Goal: Task Accomplishment & Management: Use online tool/utility

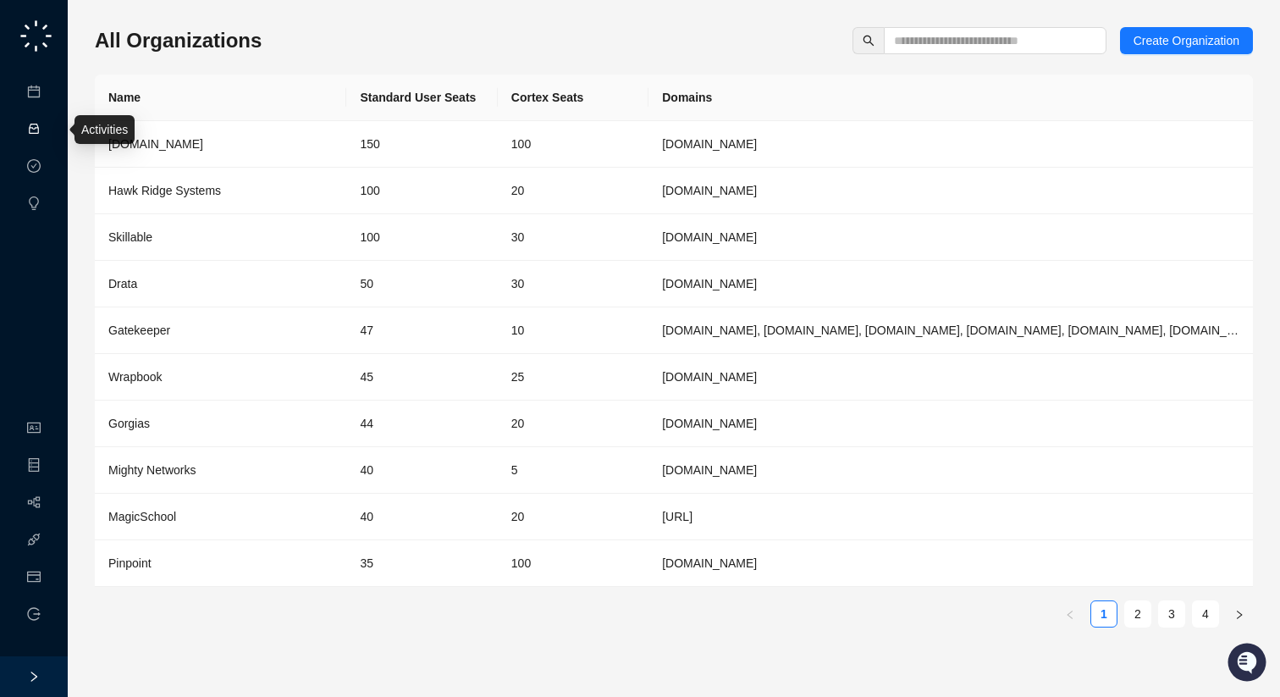
click at [49, 123] on link "Activities" at bounding box center [72, 130] width 47 height 14
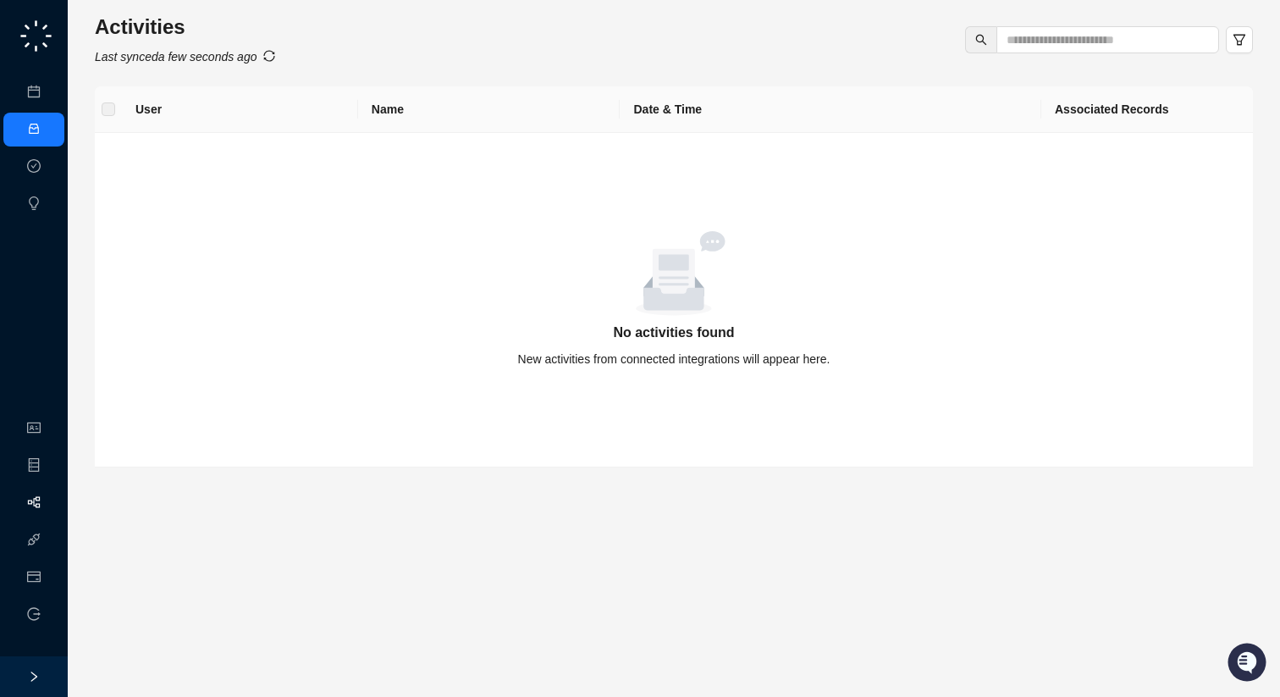
click at [49, 510] on link "Workflows" at bounding box center [76, 503] width 54 height 14
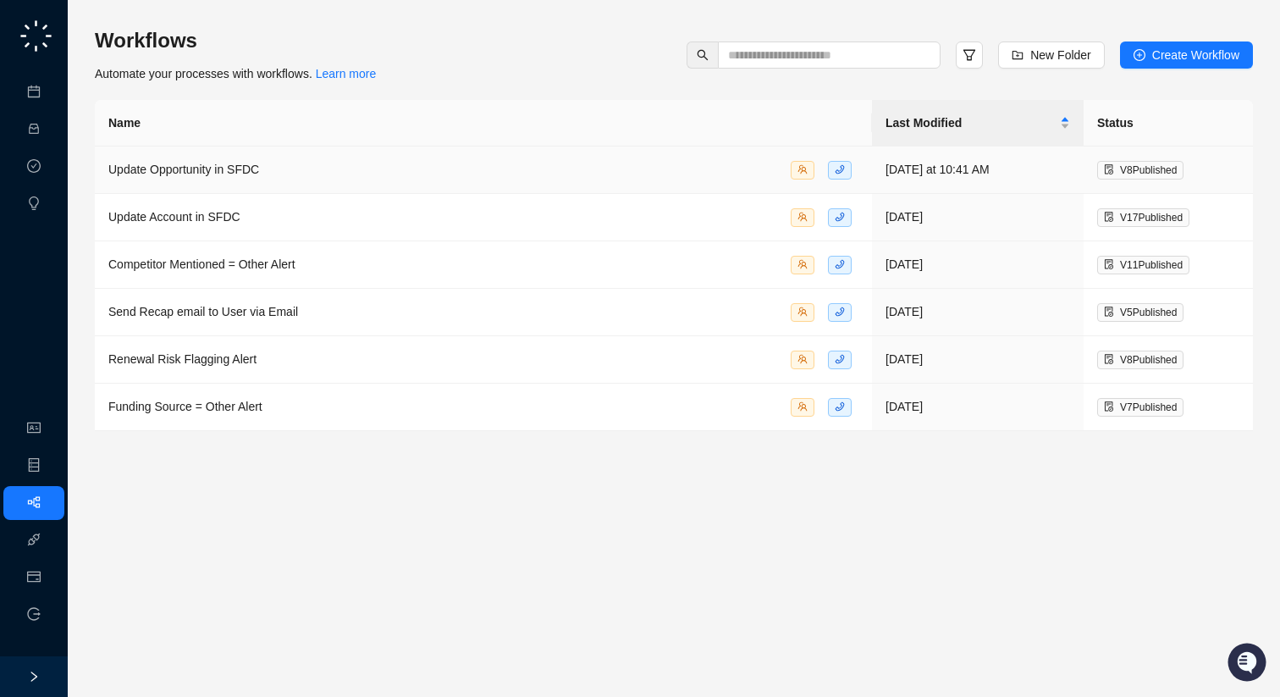
click at [231, 163] on span "Update Opportunity in SFDC" at bounding box center [183, 170] width 151 height 14
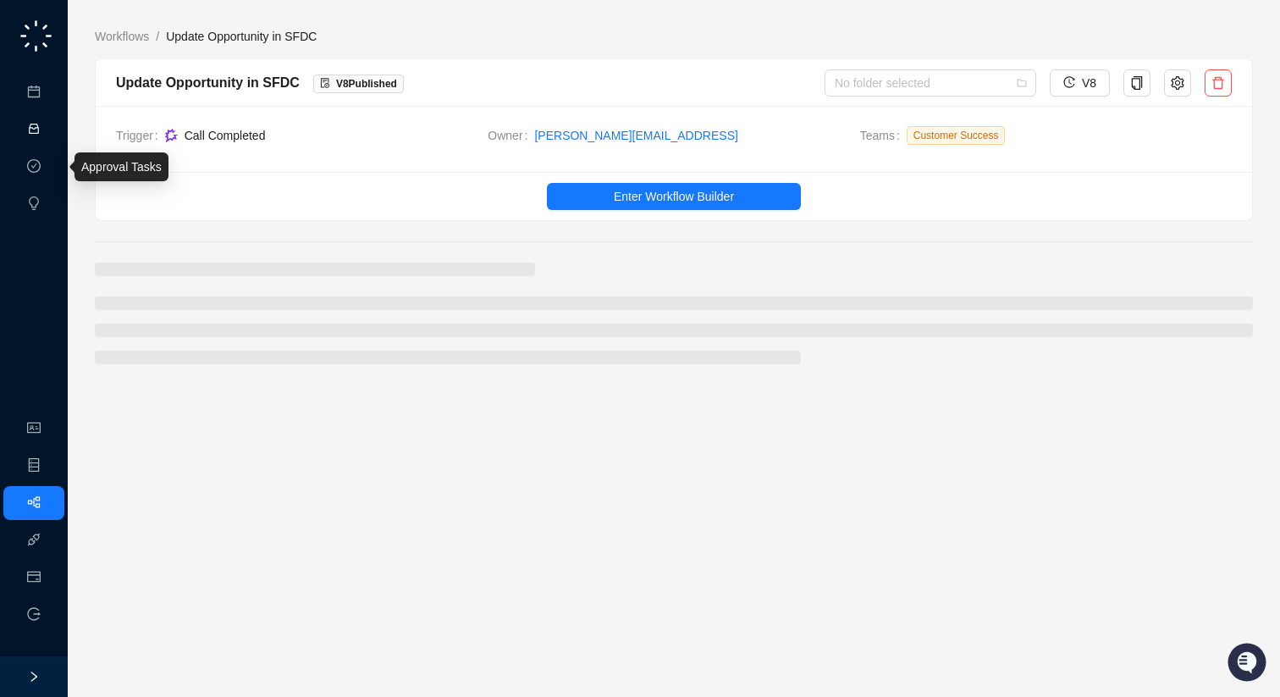
click at [49, 123] on link "Activities" at bounding box center [72, 130] width 47 height 14
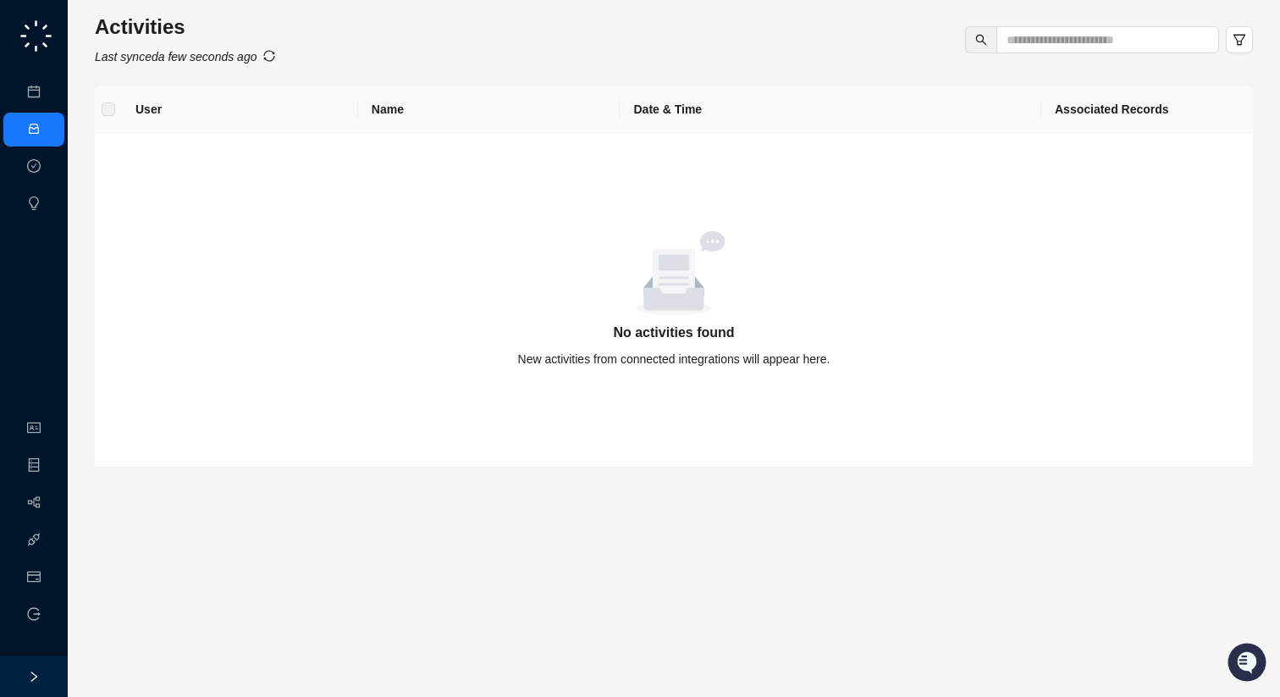
click at [275, 55] on icon "sync" at bounding box center [269, 56] width 12 height 12
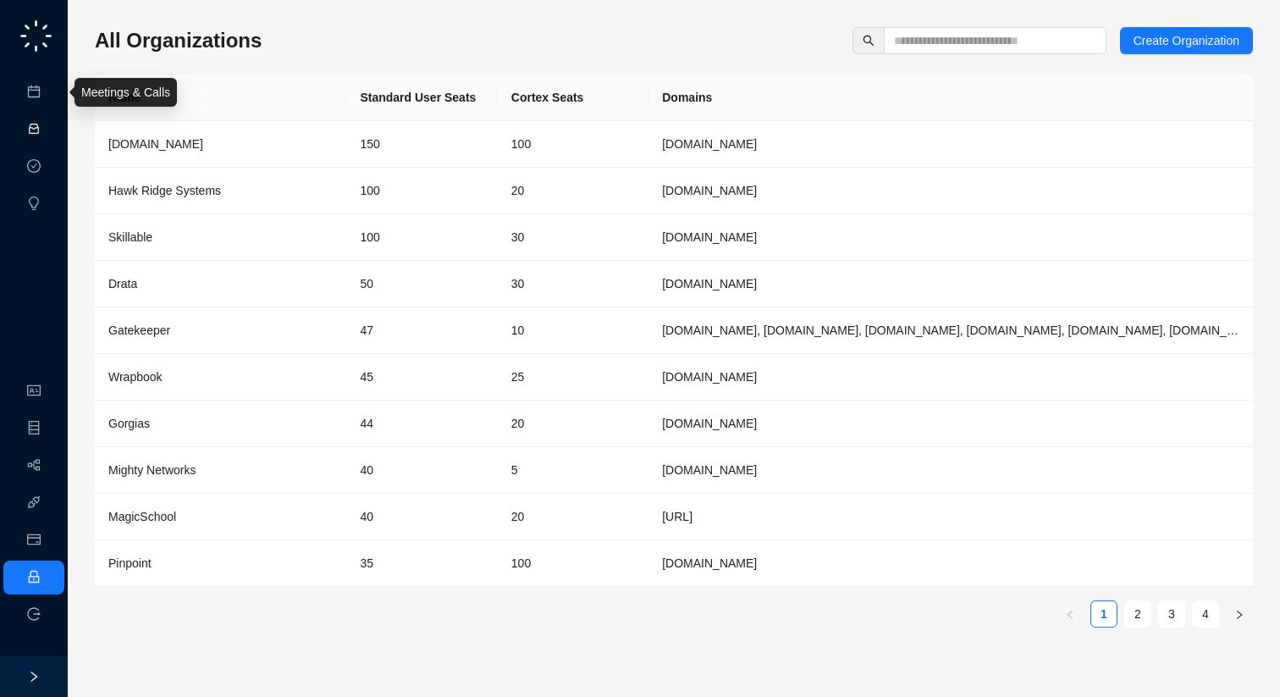
click at [49, 131] on link "Activities" at bounding box center [72, 130] width 47 height 14
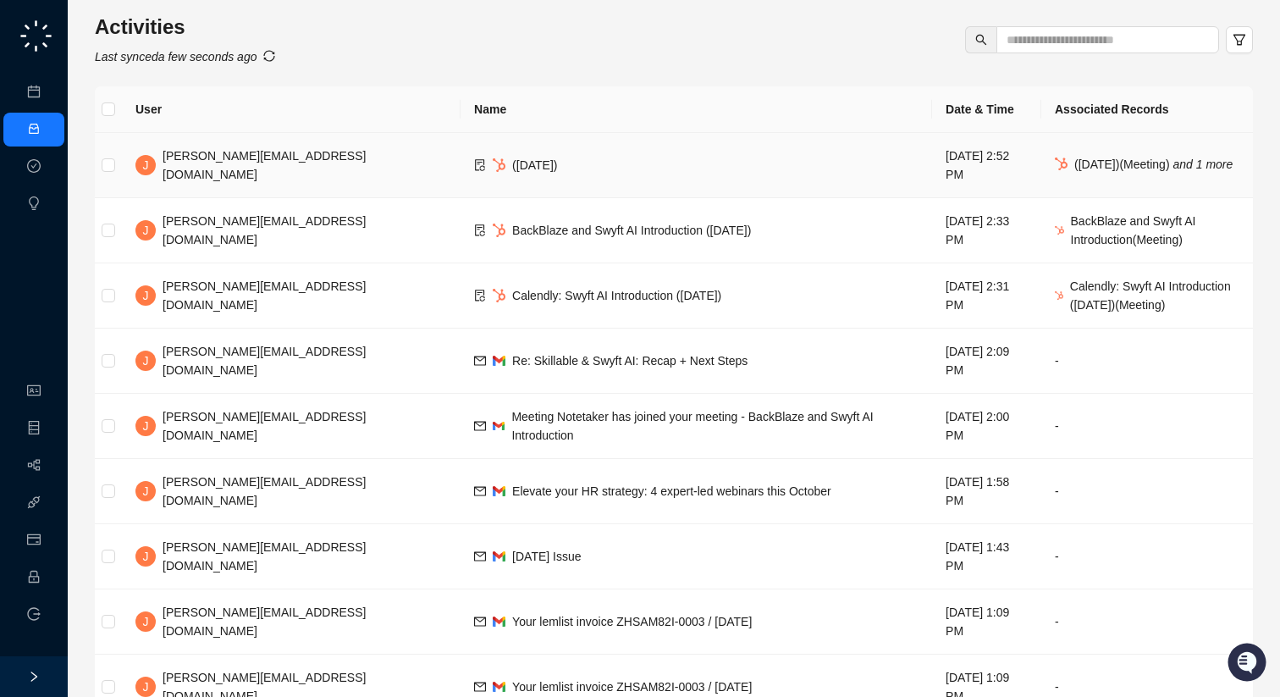
click at [461, 168] on td "(10/16/2025)" at bounding box center [697, 165] width 472 height 65
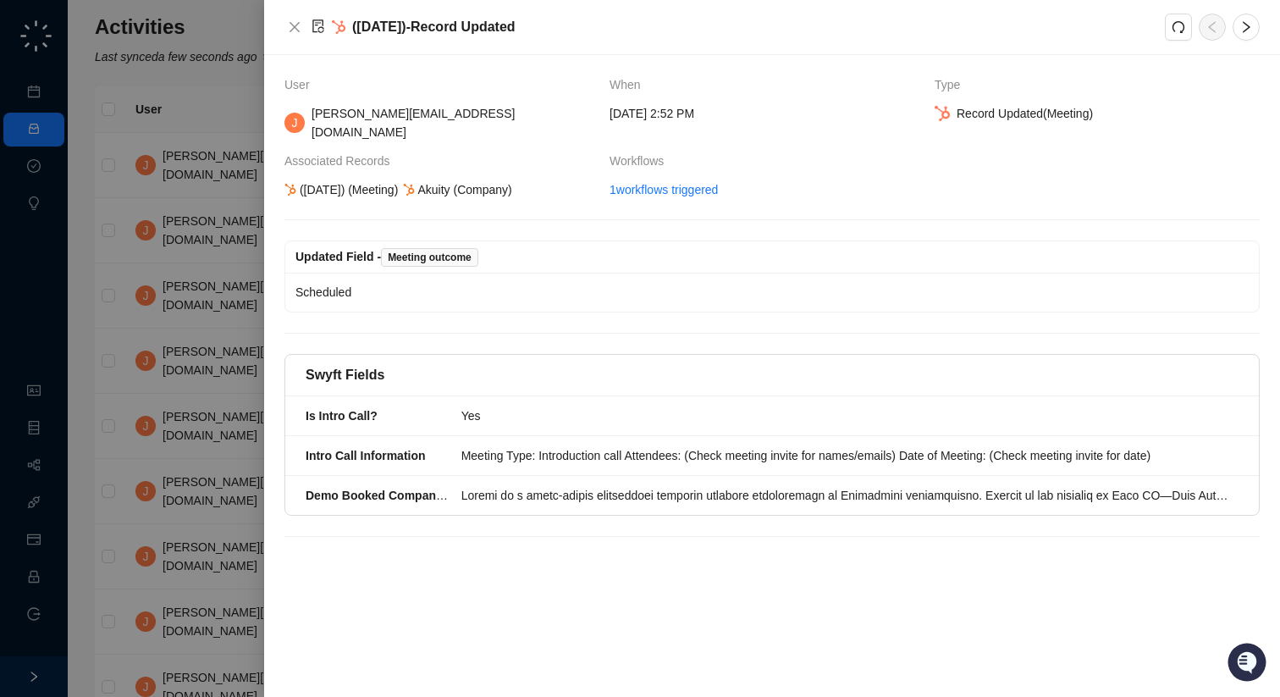
click at [204, 310] on div at bounding box center [640, 348] width 1280 height 697
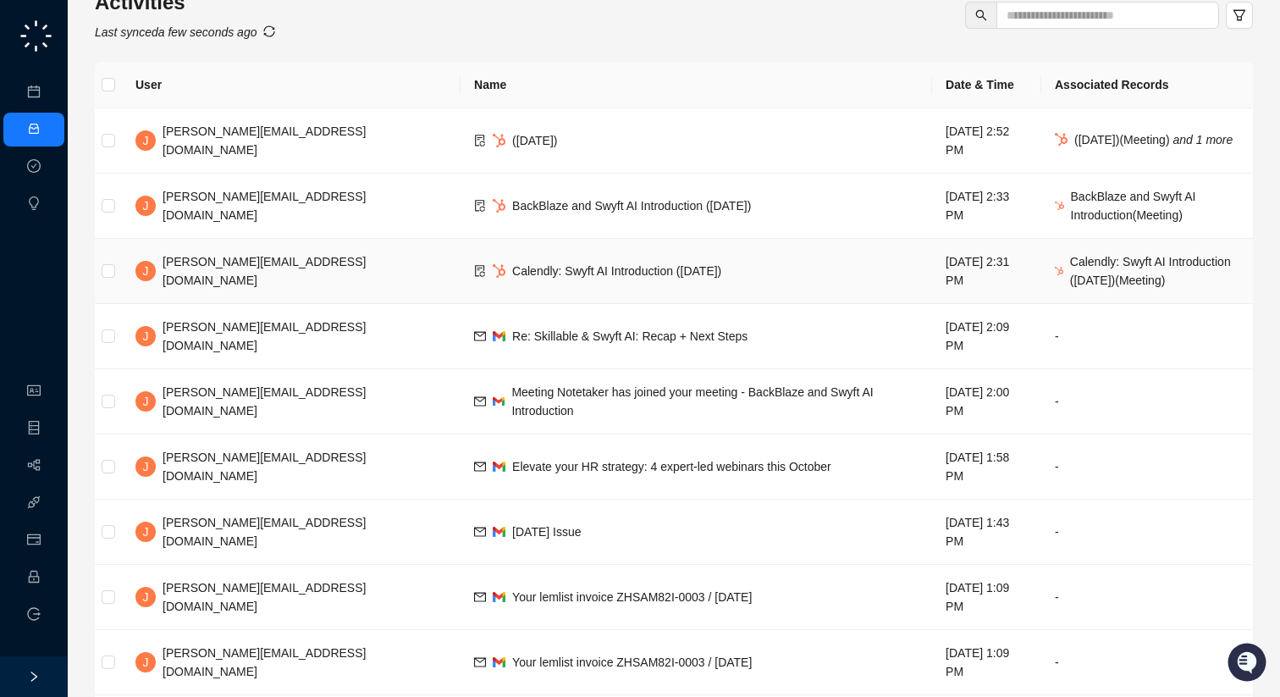
scroll to position [39, 0]
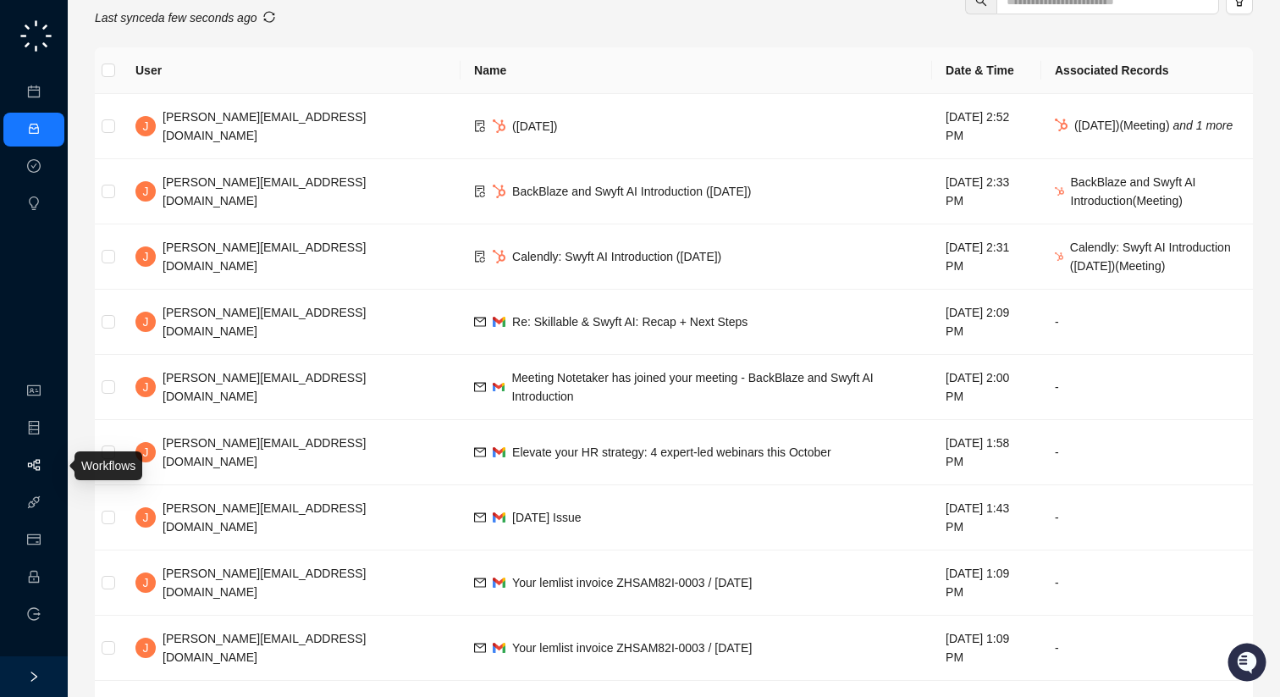
click at [49, 459] on link "Workflows" at bounding box center [76, 466] width 54 height 14
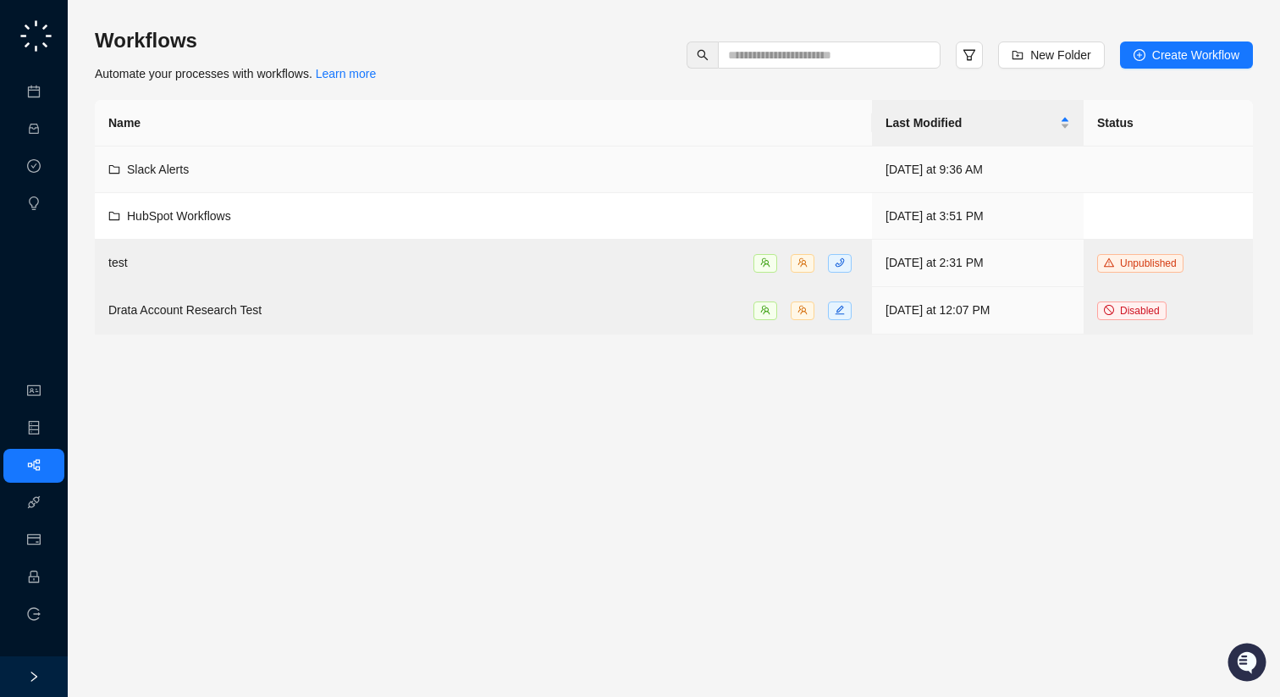
click at [299, 170] on div "Slack Alerts" at bounding box center [483, 169] width 750 height 19
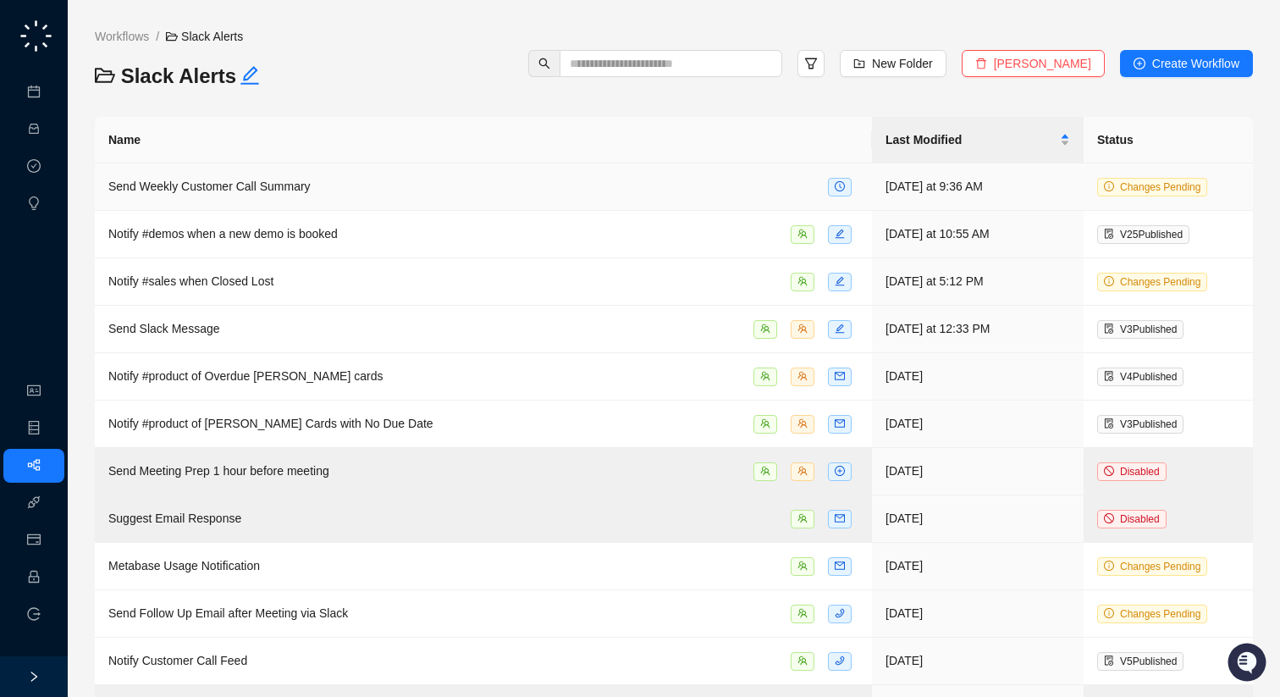
click at [381, 196] on div "Send Weekly Customer Call Summary" at bounding box center [483, 186] width 750 height 19
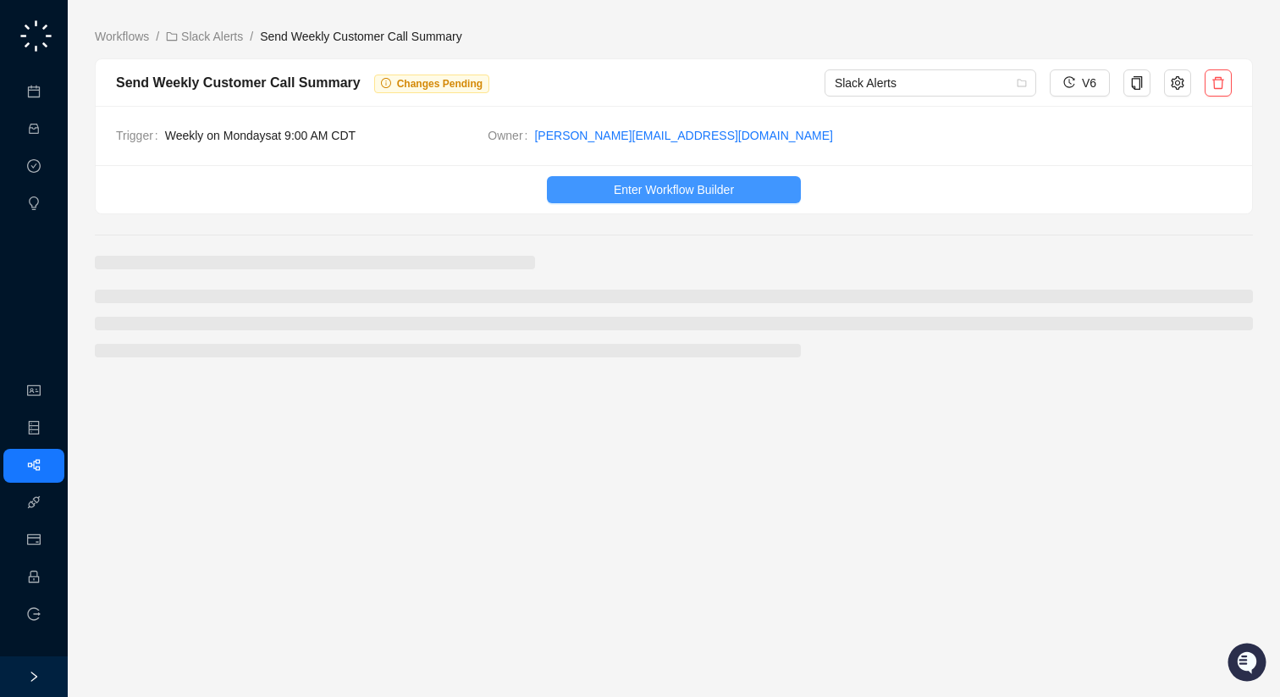
click at [660, 196] on span "Enter Workflow Builder" at bounding box center [674, 189] width 120 height 19
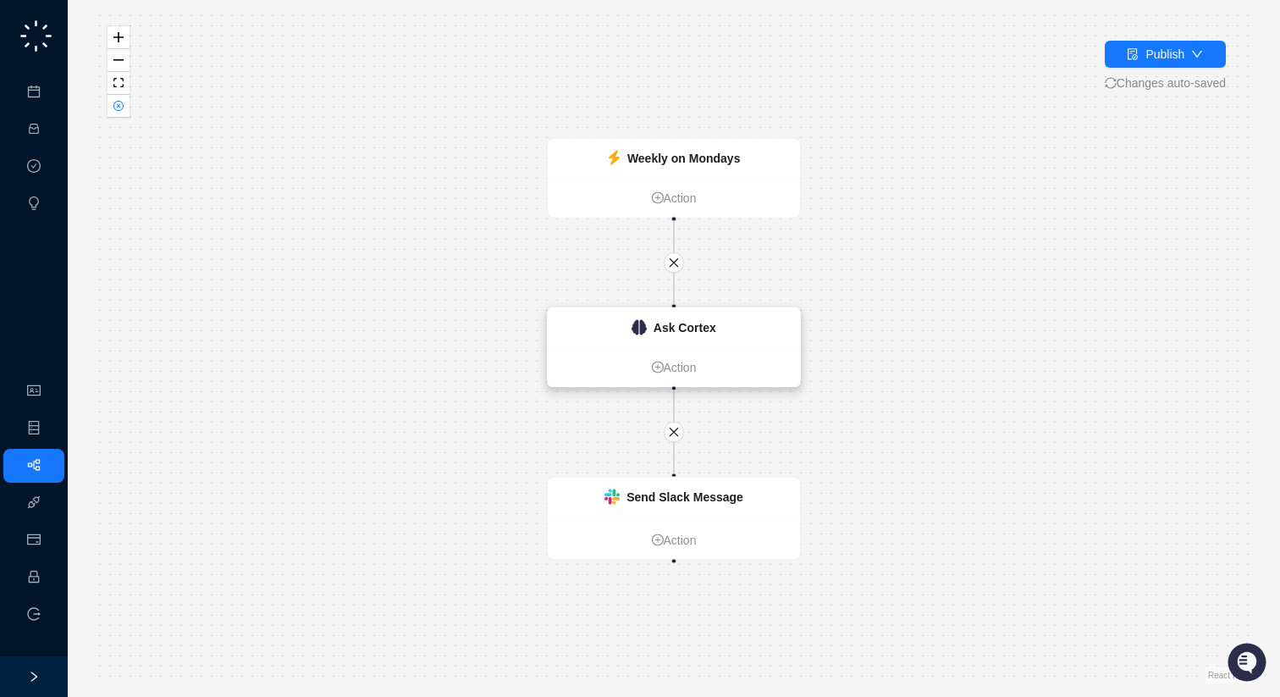
click at [672, 334] on strong "Ask Cortex" at bounding box center [685, 328] width 63 height 14
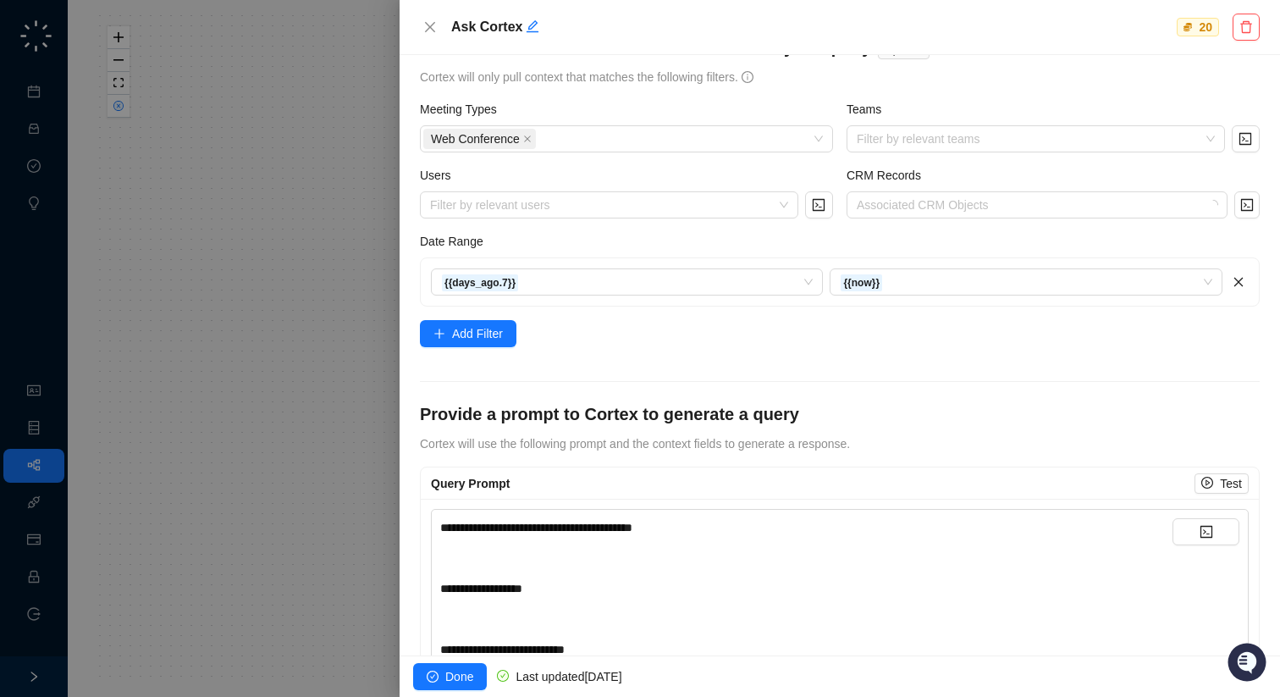
scroll to position [399, 0]
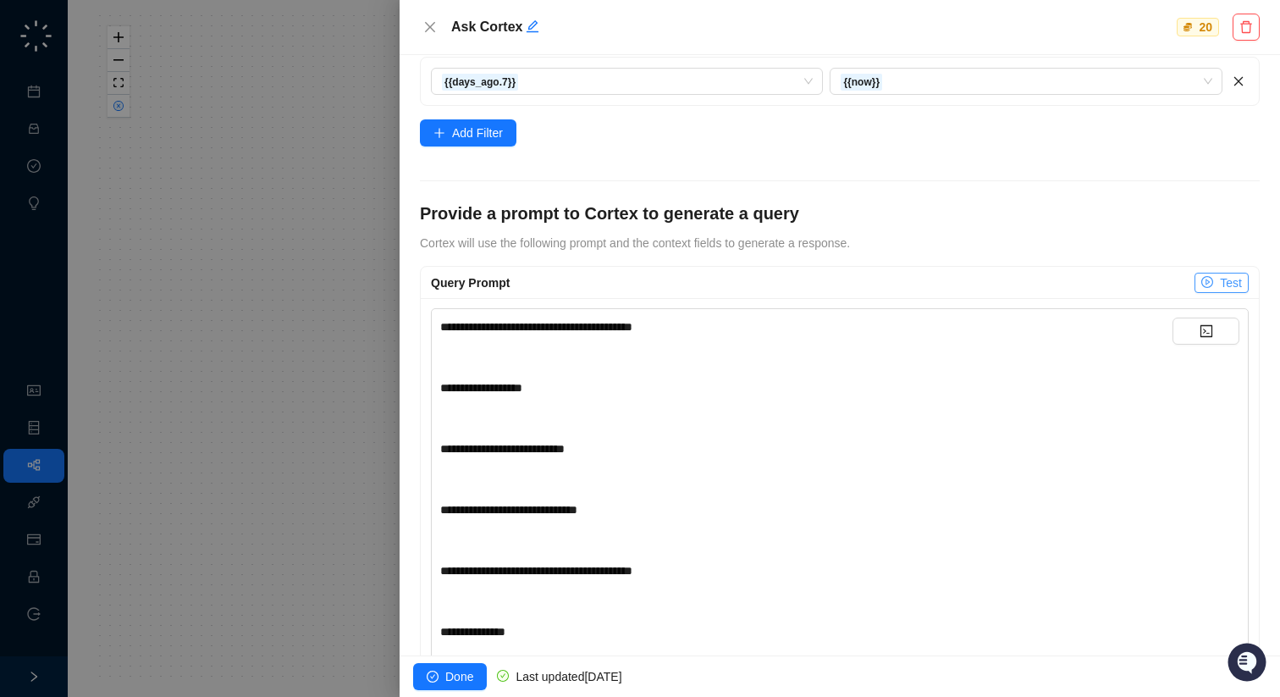
click at [1233, 283] on span "Test" at bounding box center [1231, 282] width 22 height 19
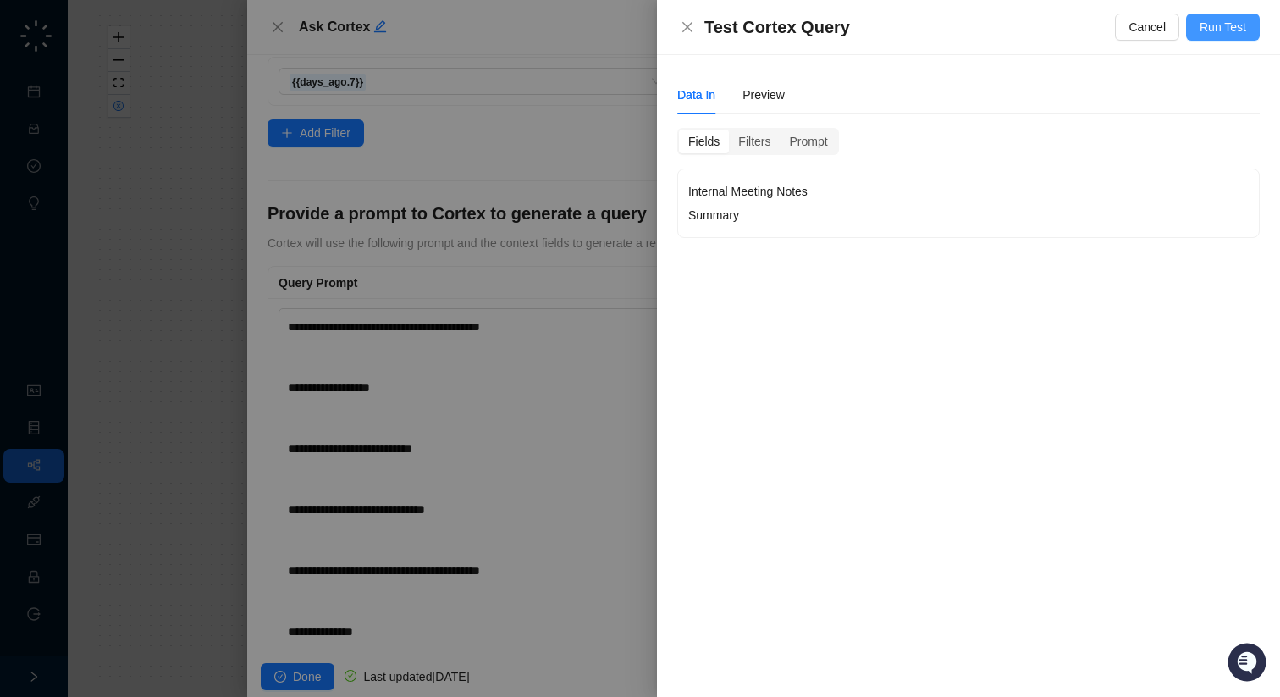
click at [1223, 37] on button "Run Test" at bounding box center [1223, 27] width 74 height 27
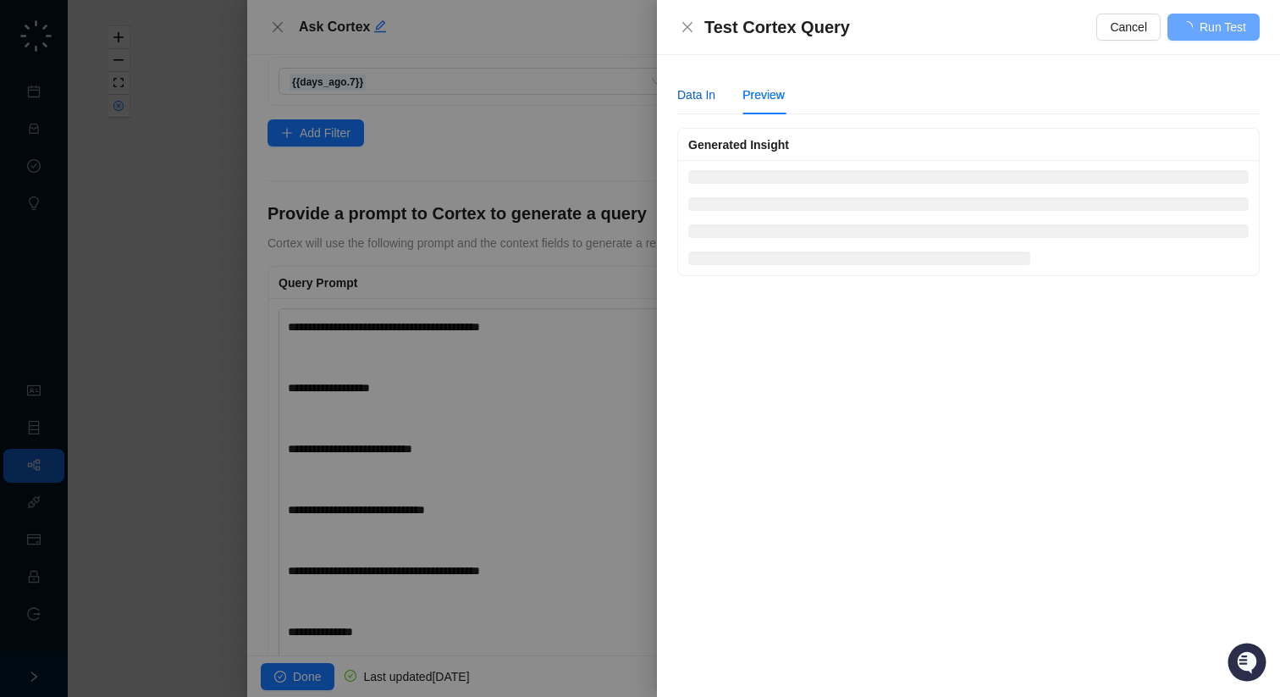
click at [700, 96] on div "Data In" at bounding box center [696, 95] width 38 height 19
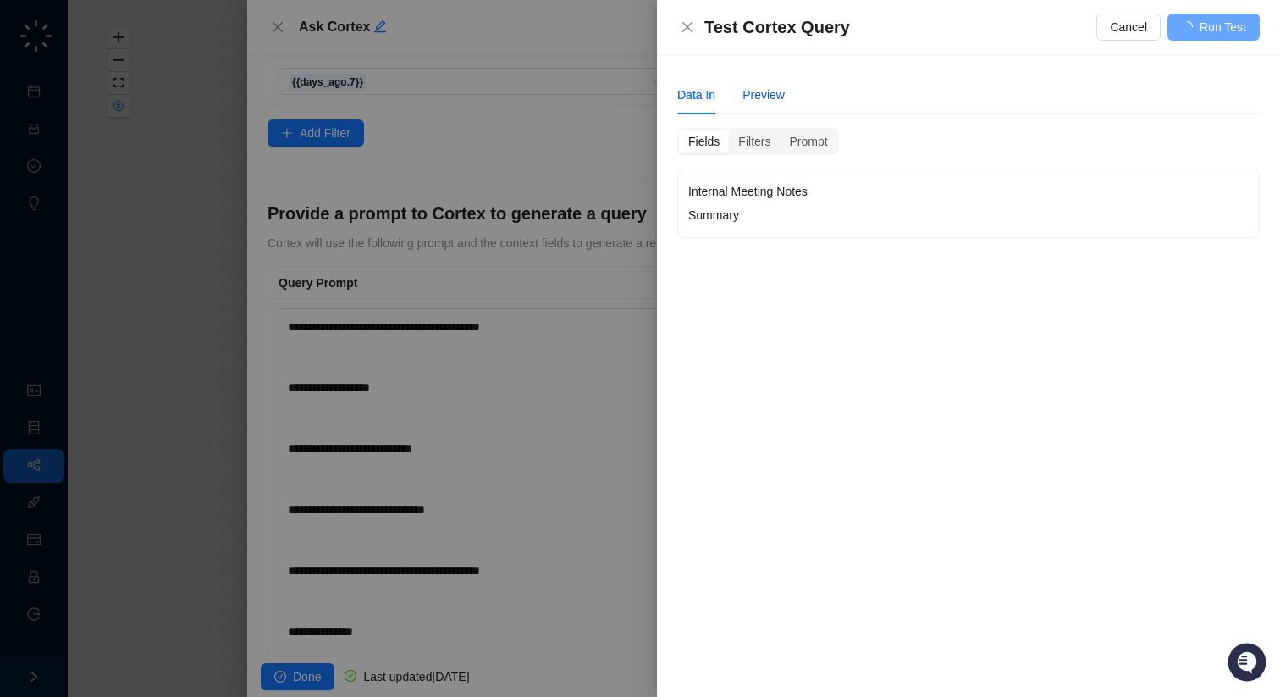
click at [776, 93] on div "Preview" at bounding box center [764, 95] width 42 height 19
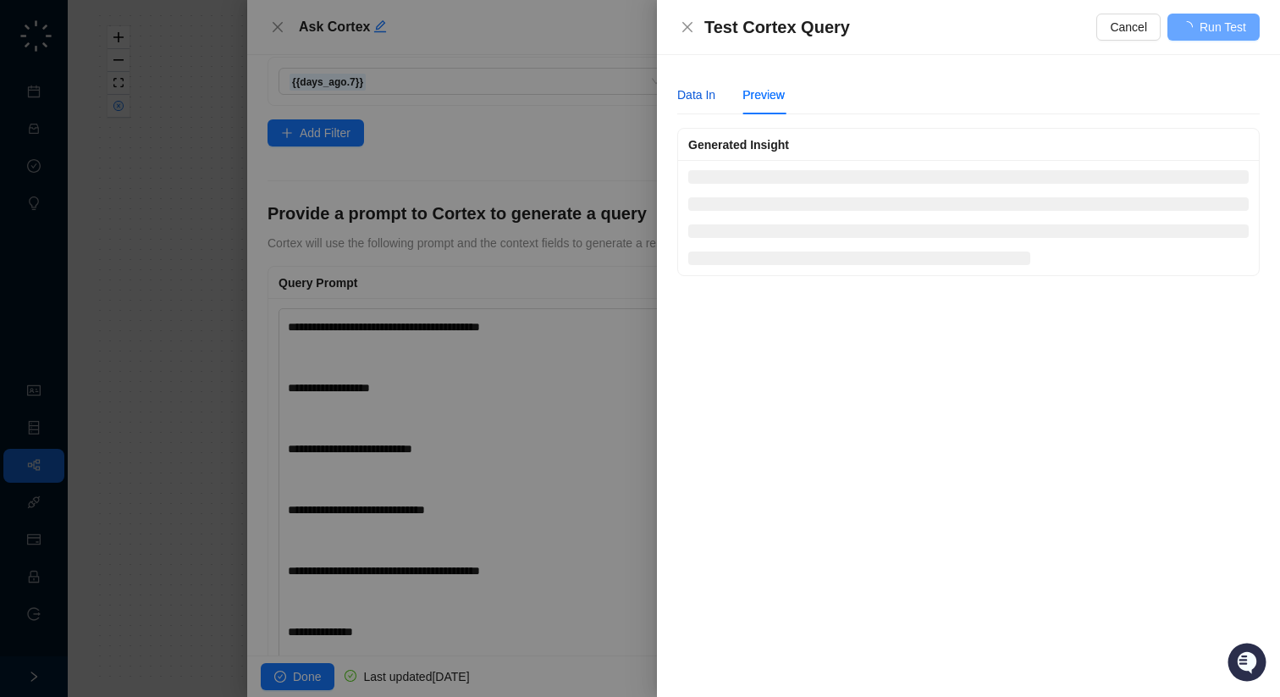
click at [704, 88] on div "Data In" at bounding box center [696, 95] width 38 height 19
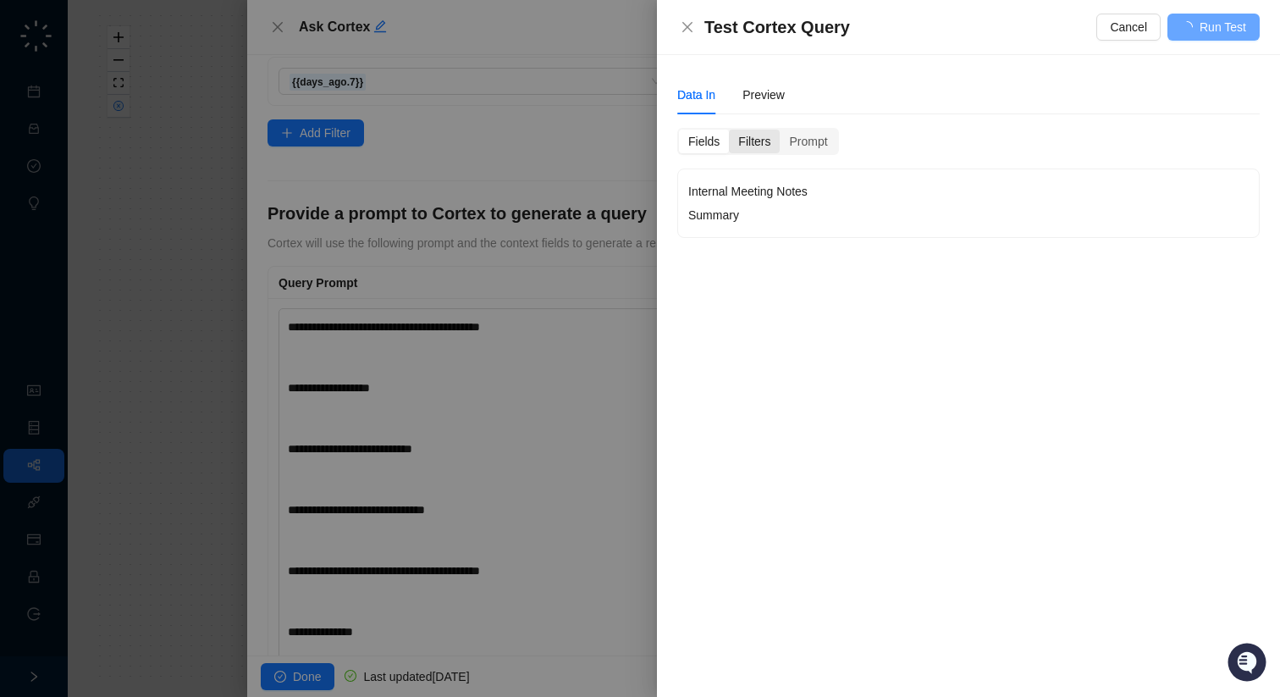
click at [755, 141] on div "Filters" at bounding box center [754, 142] width 51 height 24
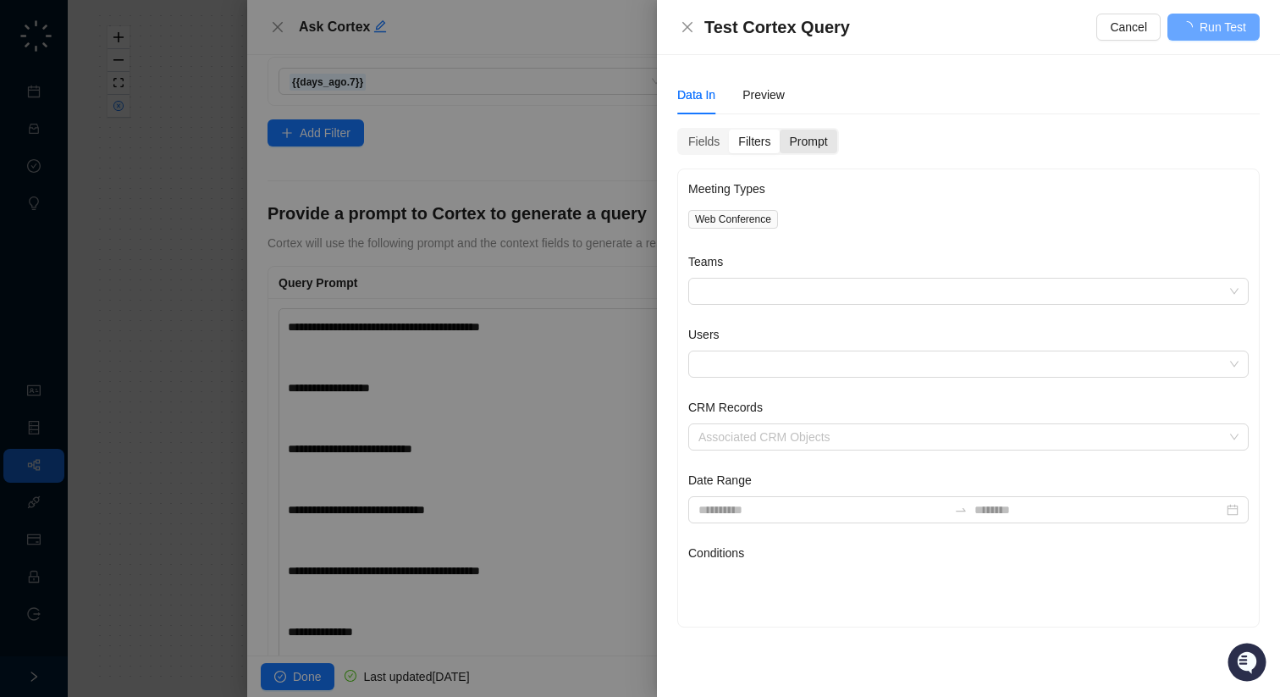
click at [799, 139] on div "Prompt" at bounding box center [808, 142] width 57 height 24
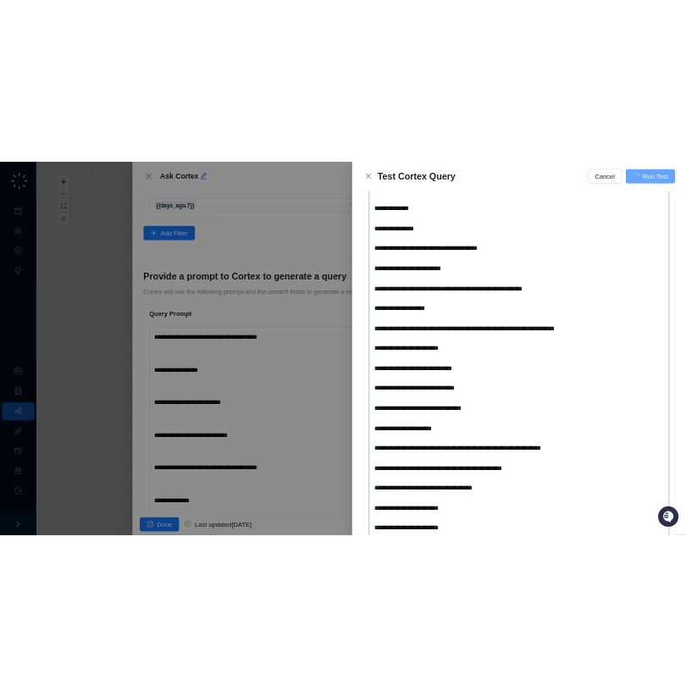
scroll to position [0, 0]
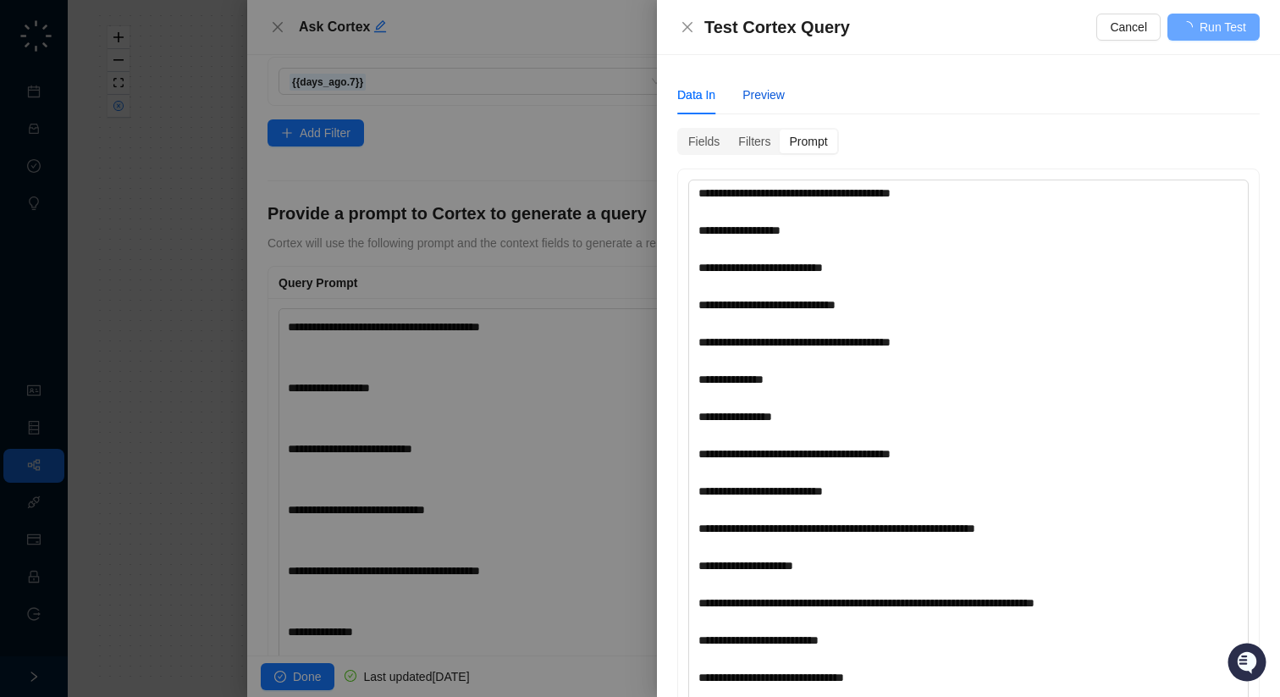
click at [769, 90] on div "Preview" at bounding box center [764, 95] width 42 height 19
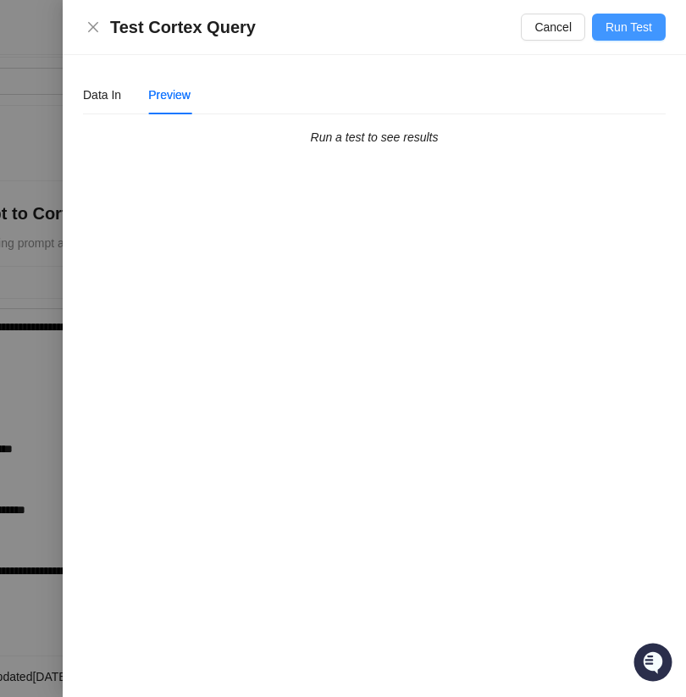
click at [643, 25] on span "Run Test" at bounding box center [628, 27] width 47 height 19
click at [91, 91] on div "Data In" at bounding box center [102, 95] width 38 height 19
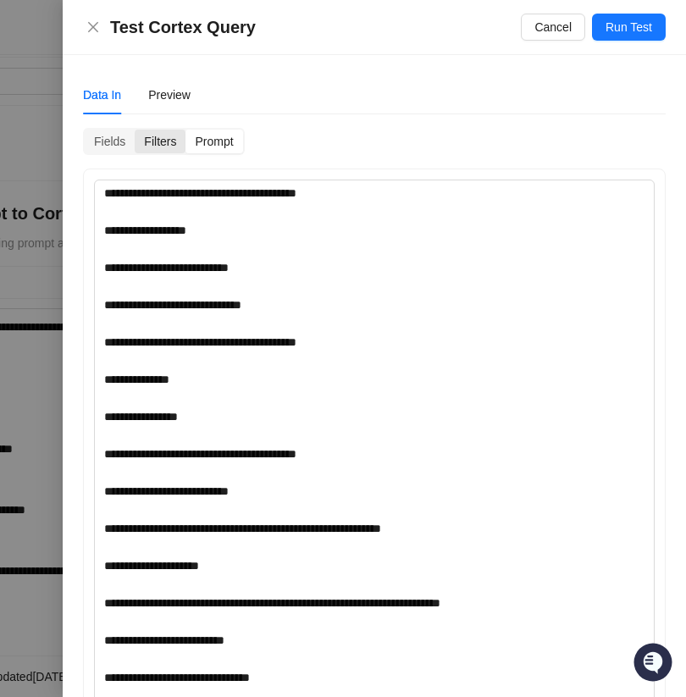
click at [141, 142] on div "Filters" at bounding box center [160, 142] width 51 height 24
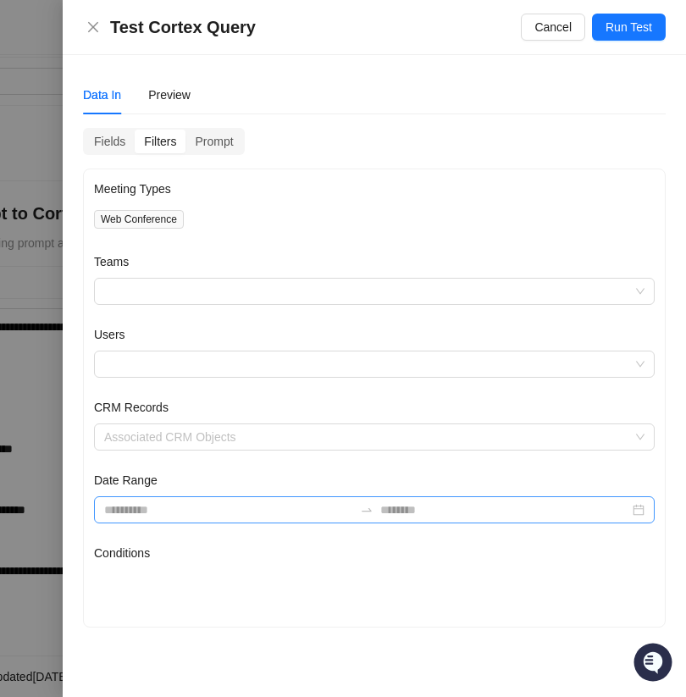
click at [141, 498] on div at bounding box center [374, 509] width 560 height 27
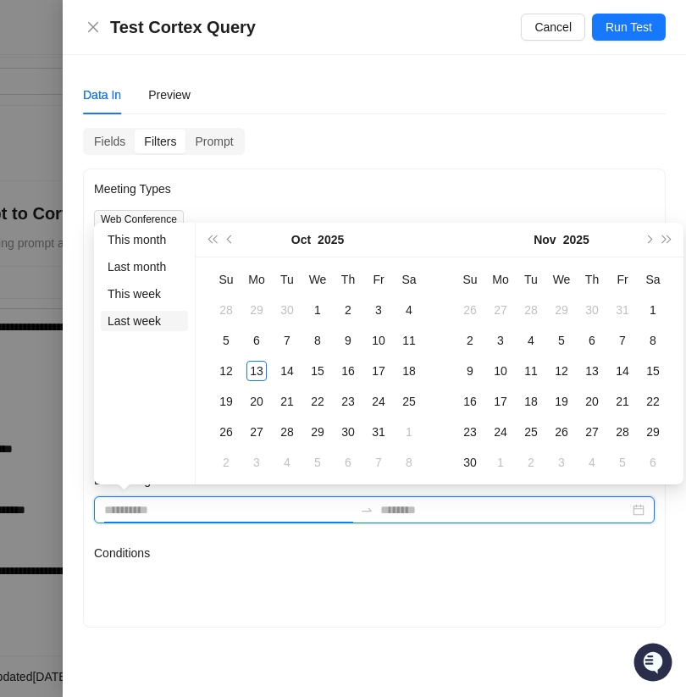
type input "**********"
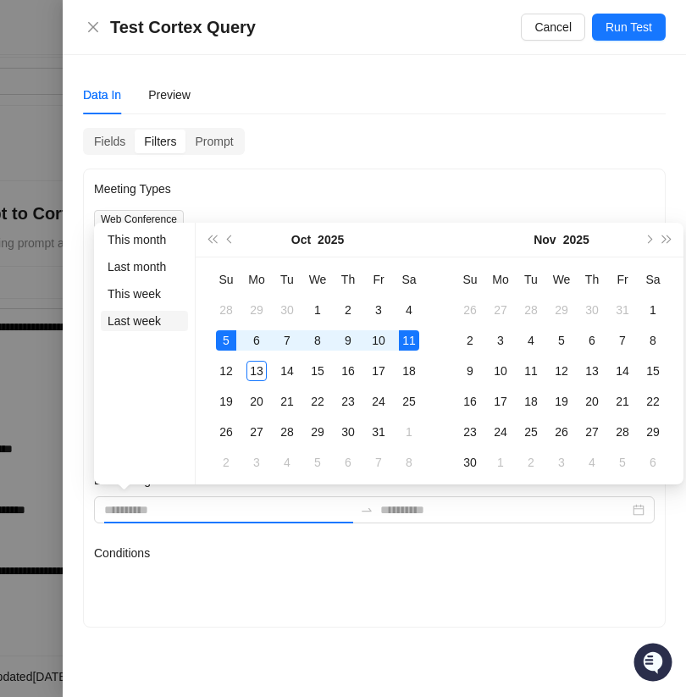
click at [153, 315] on li "Last week" at bounding box center [144, 321] width 87 height 20
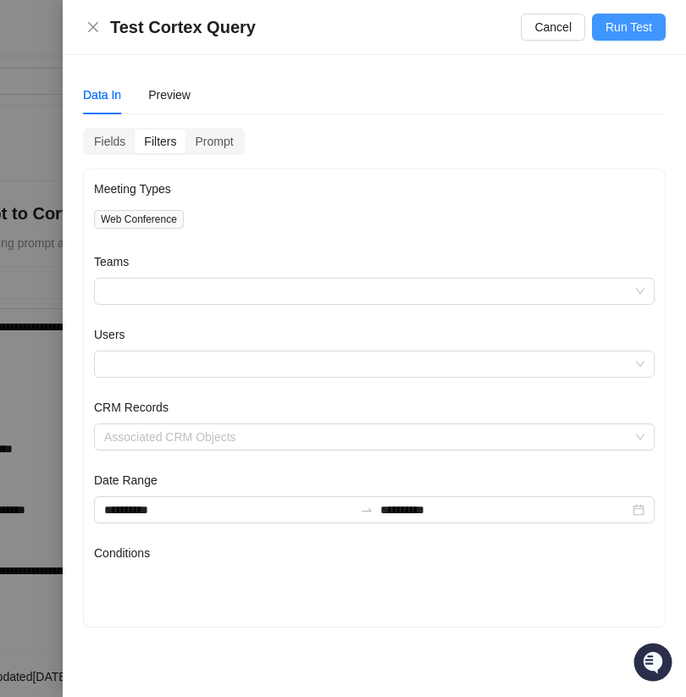
click at [631, 37] on button "Run Test" at bounding box center [629, 27] width 74 height 27
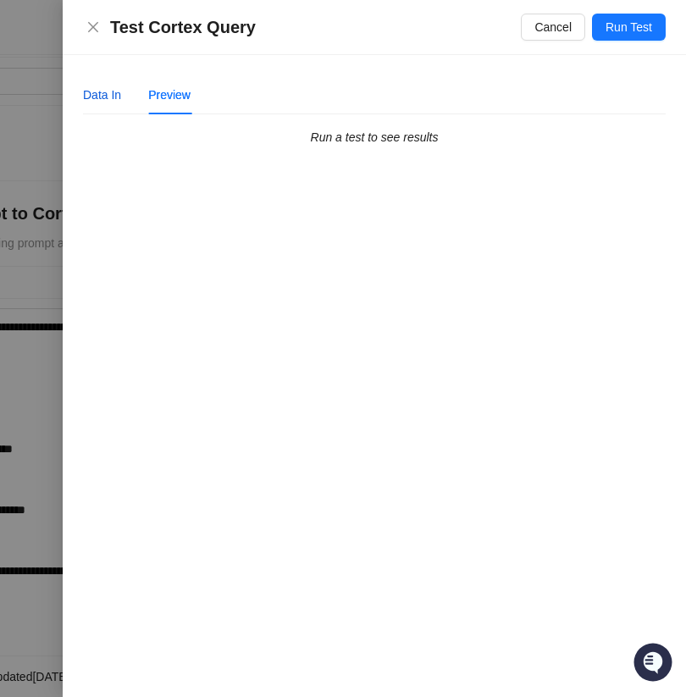
click at [90, 90] on div "Data In" at bounding box center [102, 95] width 38 height 19
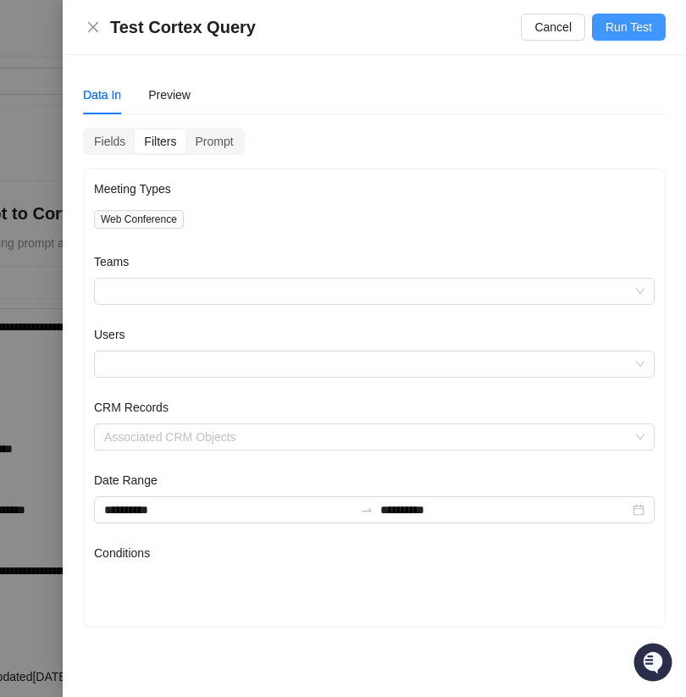
click at [631, 22] on span "Run Test" at bounding box center [628, 27] width 47 height 19
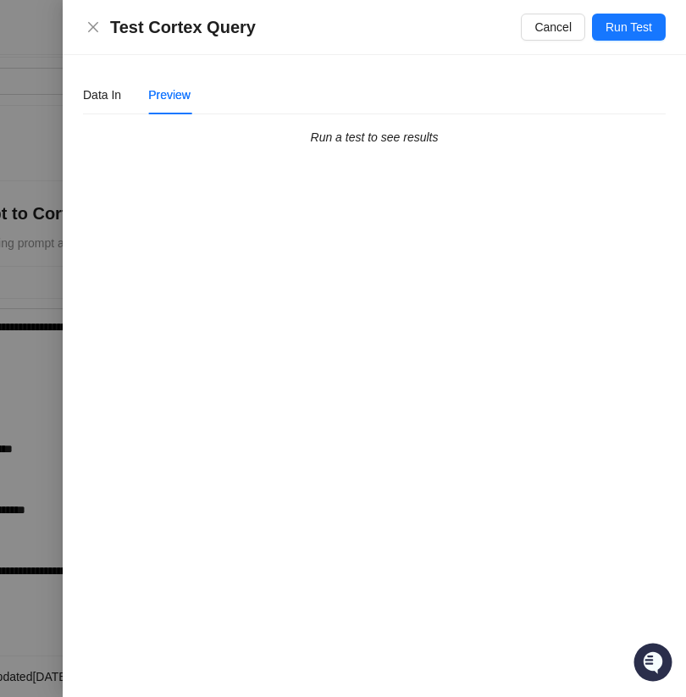
click at [125, 97] on div "Data In Preview" at bounding box center [137, 94] width 108 height 39
click at [93, 97] on div "Data In" at bounding box center [102, 95] width 38 height 19
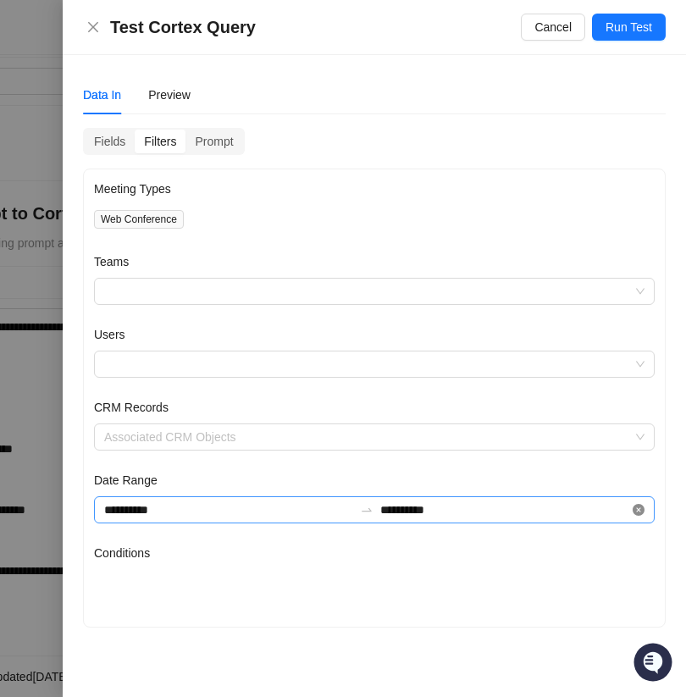
click at [643, 515] on icon "close-circle" at bounding box center [638, 510] width 12 height 12
click at [173, 504] on input "Date Range" at bounding box center [228, 509] width 249 height 19
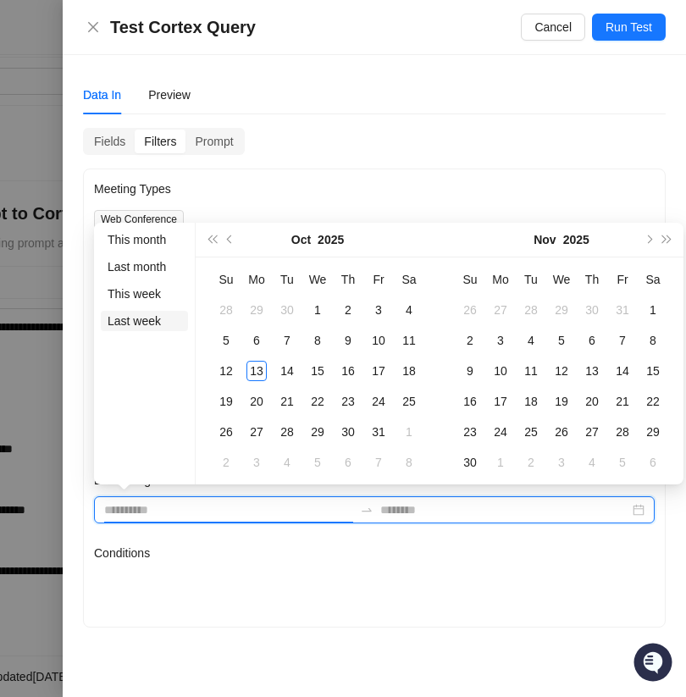
type input "**********"
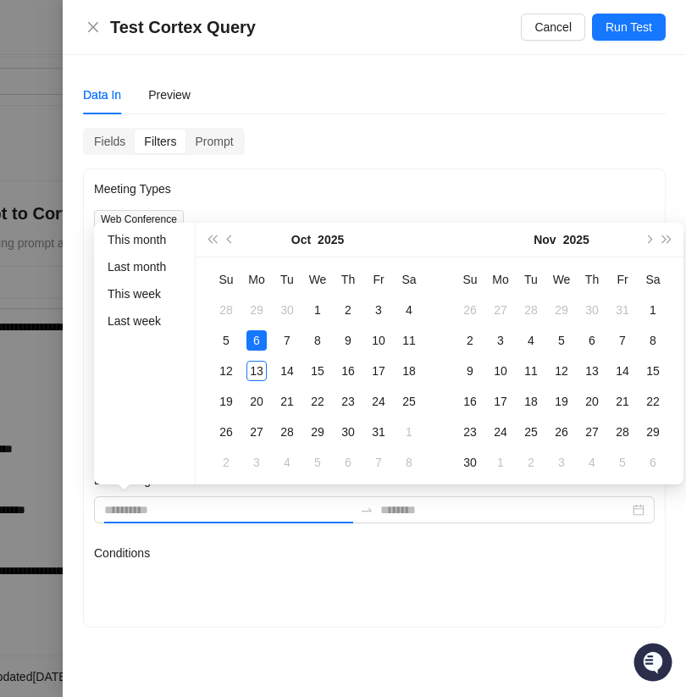
click at [257, 342] on div "6" at bounding box center [256, 340] width 20 height 20
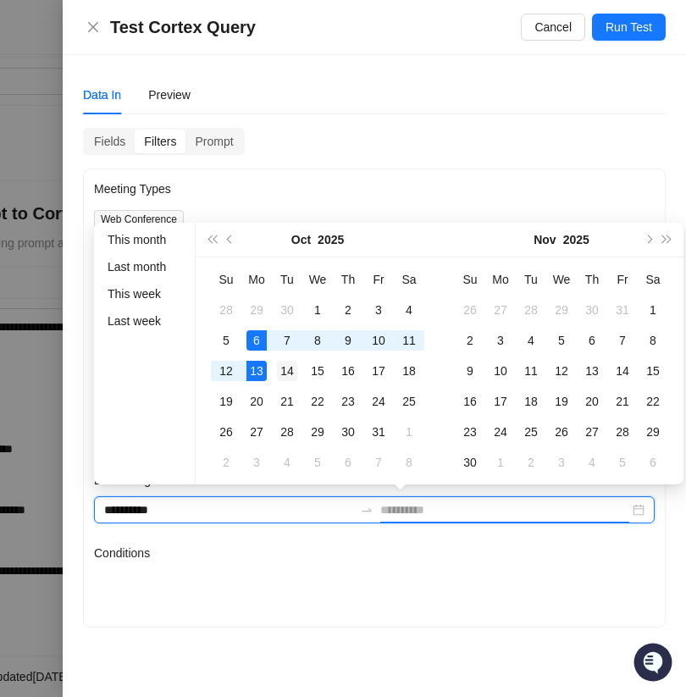
type input "**********"
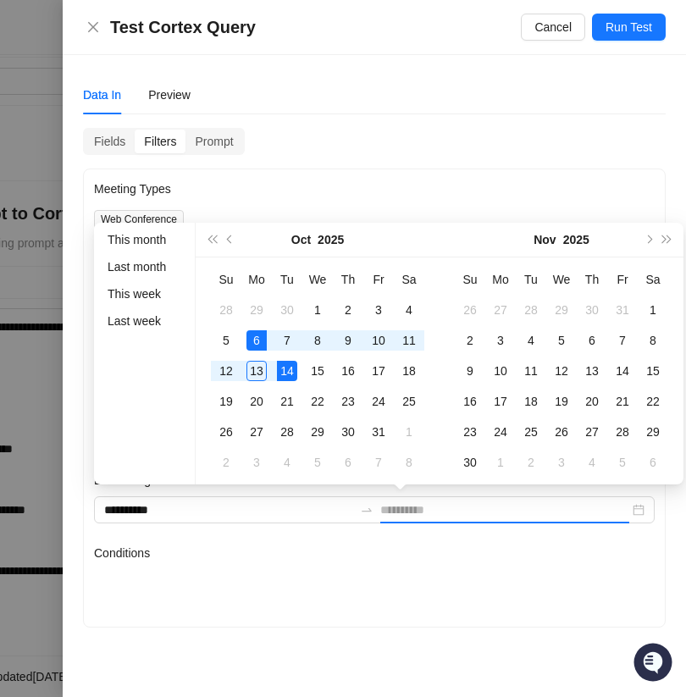
click at [280, 364] on div "14" at bounding box center [287, 371] width 20 height 20
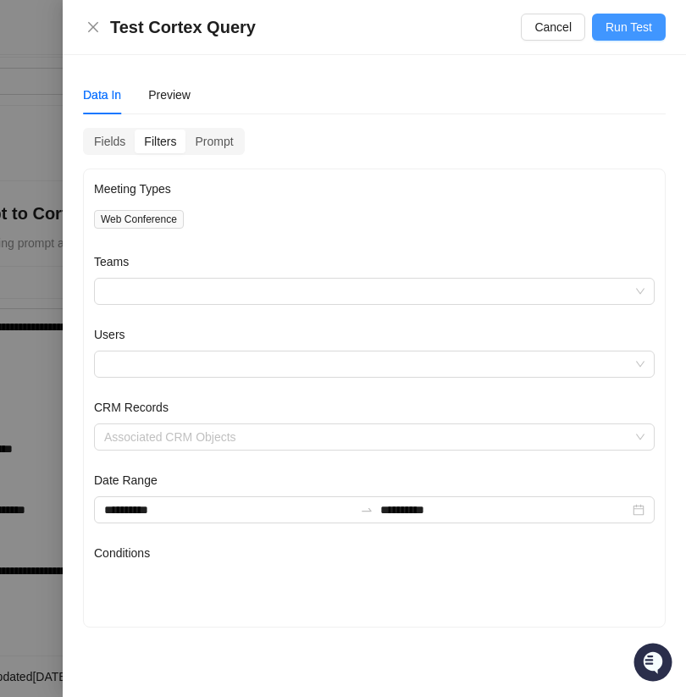
click at [648, 37] on button "Run Test" at bounding box center [629, 27] width 74 height 27
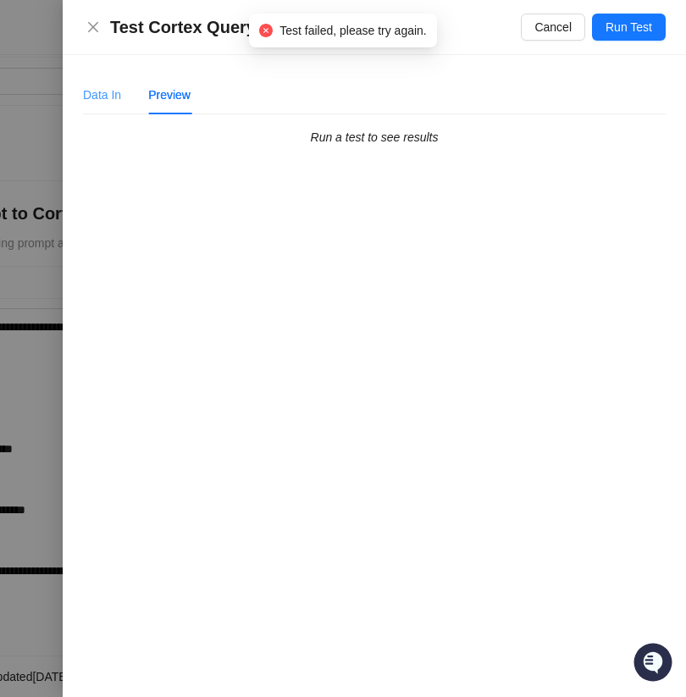
click at [94, 81] on div "Data In" at bounding box center [102, 94] width 38 height 39
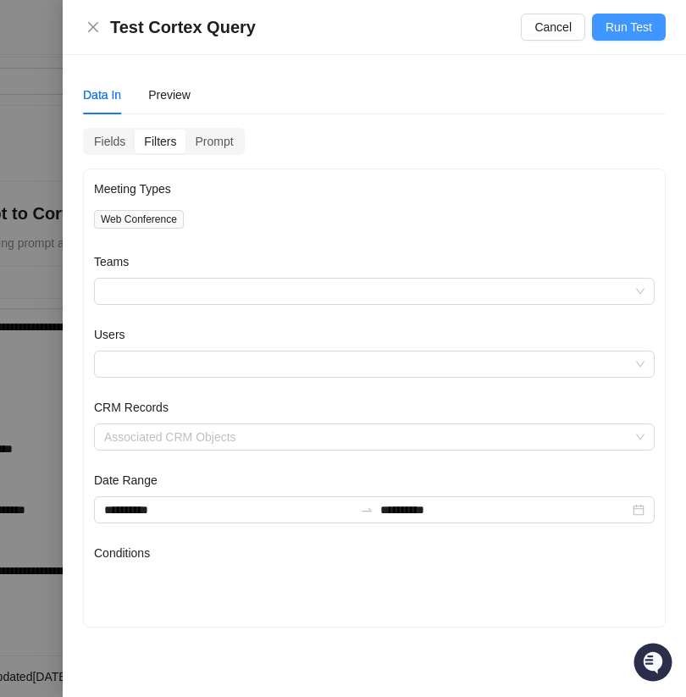
click at [642, 33] on span "Run Test" at bounding box center [628, 27] width 47 height 19
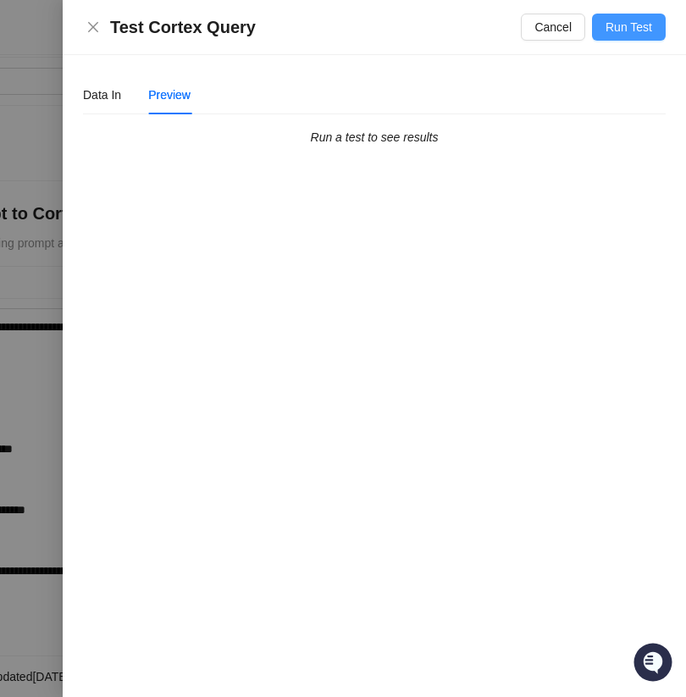
click at [655, 30] on button "Run Test" at bounding box center [629, 27] width 74 height 27
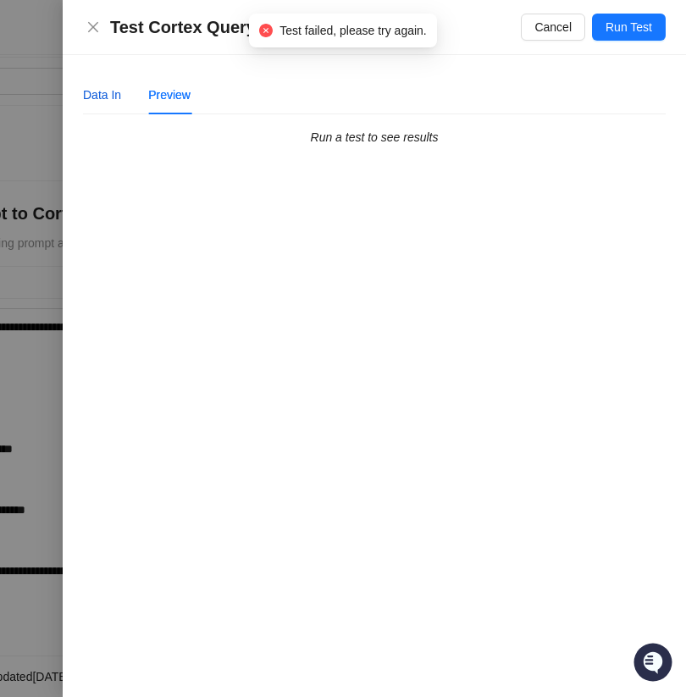
click at [103, 100] on div "Data In" at bounding box center [102, 95] width 38 height 19
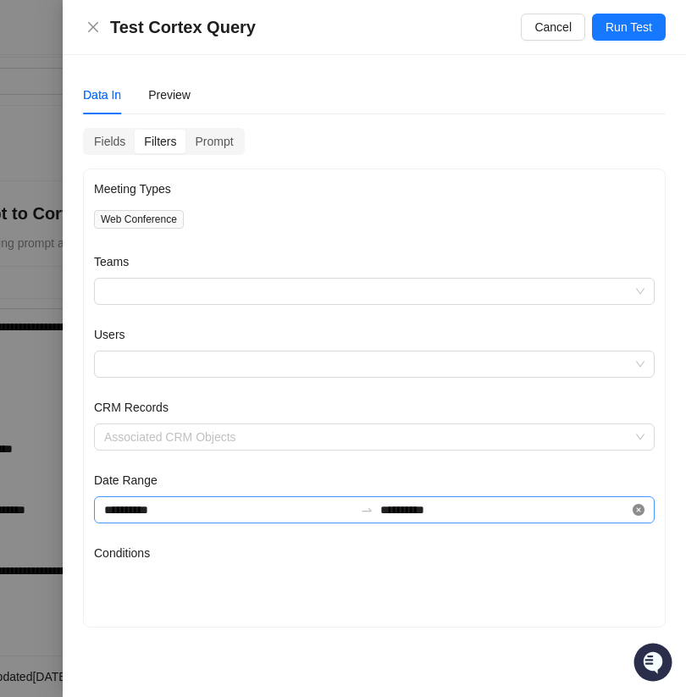
click at [639, 507] on icon "close-circle" at bounding box center [638, 510] width 12 height 12
click at [623, 29] on span "Run Test" at bounding box center [628, 27] width 47 height 19
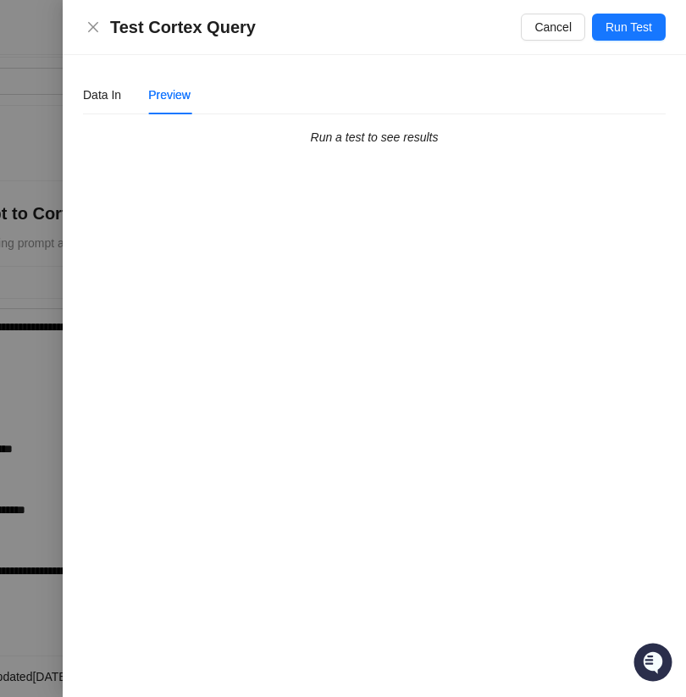
click at [103, 115] on div "Data In Preview Fields Filters Prompt Meeting Types Web Conference Teams Users …" at bounding box center [374, 110] width 583 height 71
click at [113, 94] on div "Data In" at bounding box center [102, 95] width 38 height 19
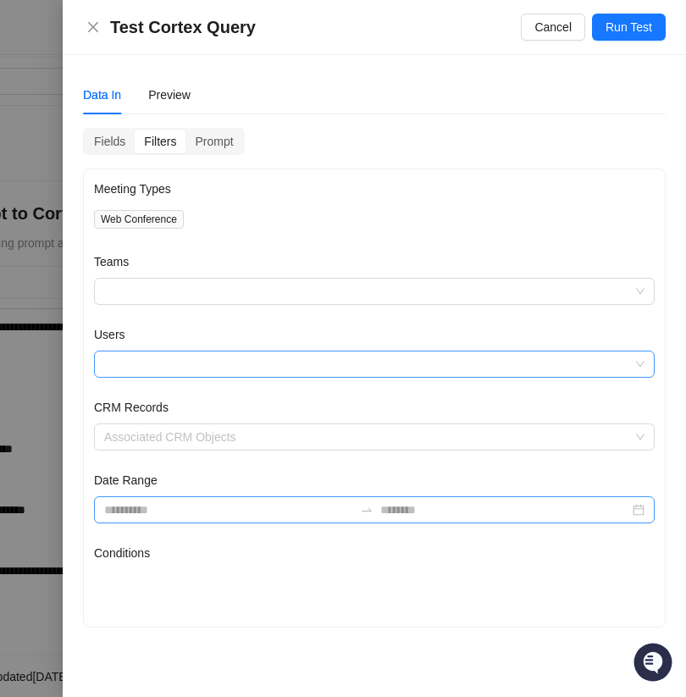
click at [218, 362] on div at bounding box center [365, 364] width 536 height 13
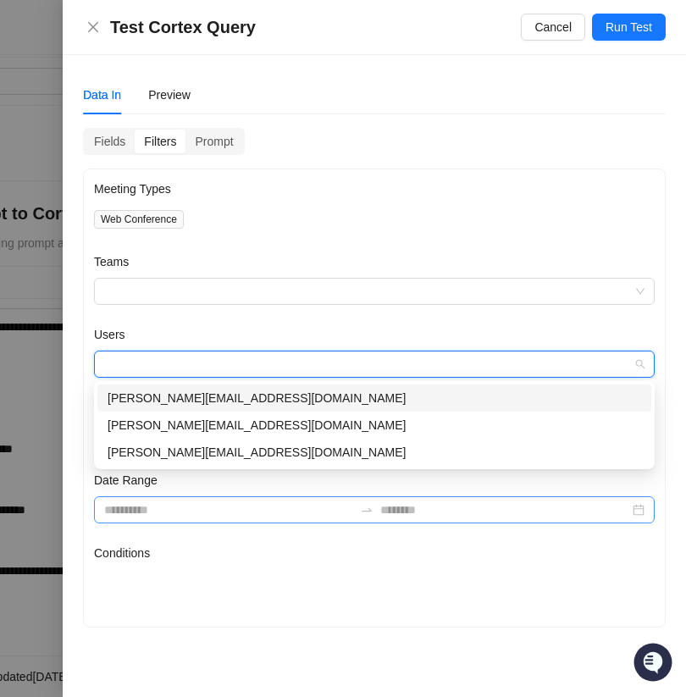
click at [215, 395] on div "alex@swyftai.com" at bounding box center [374, 398] width 533 height 19
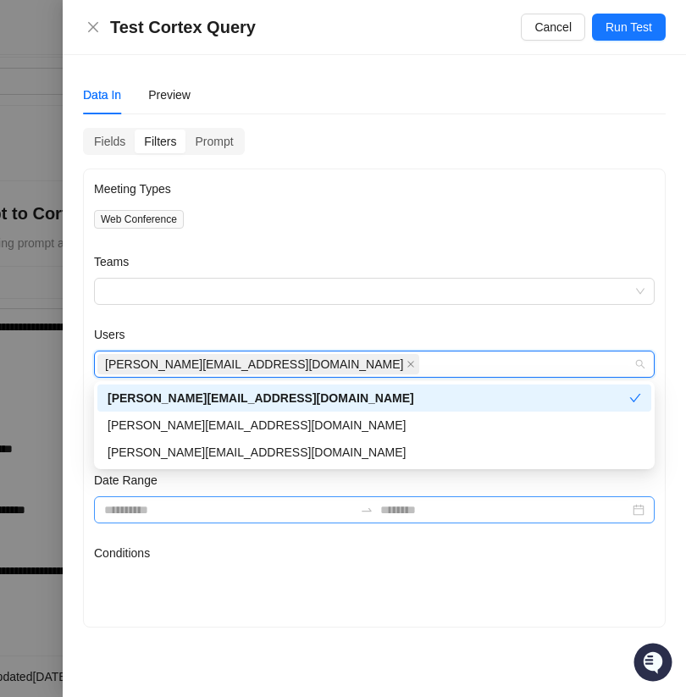
click at [615, 41] on div "Test Cortex Query Cancel Run Test" at bounding box center [374, 27] width 623 height 55
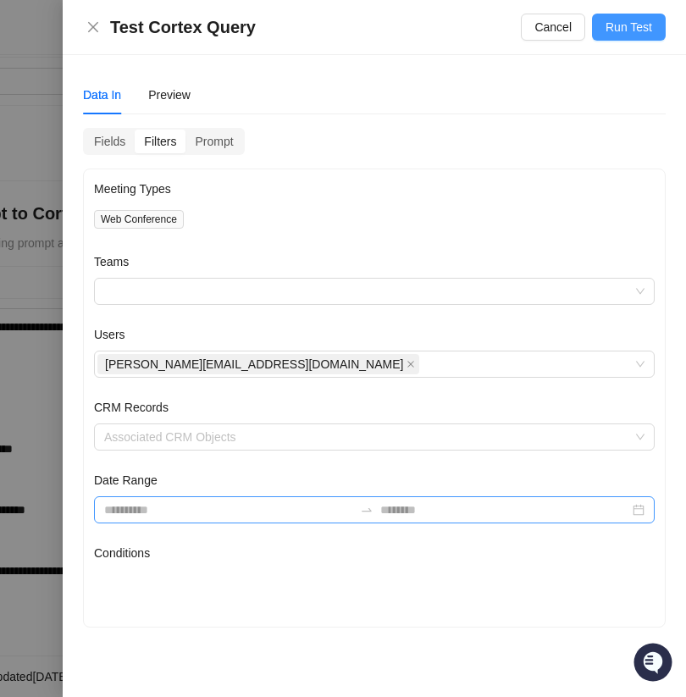
click at [626, 26] on span "Run Test" at bounding box center [628, 27] width 47 height 19
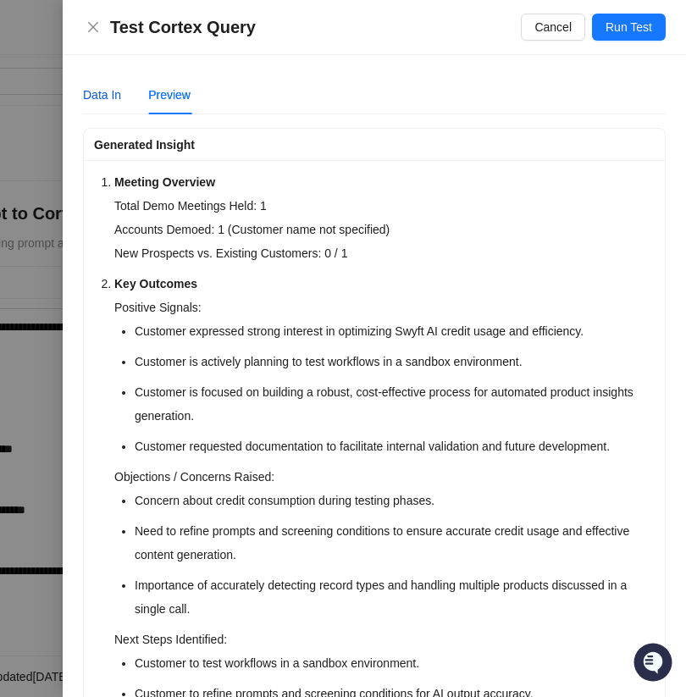
click at [107, 89] on div "Data In" at bounding box center [102, 95] width 38 height 19
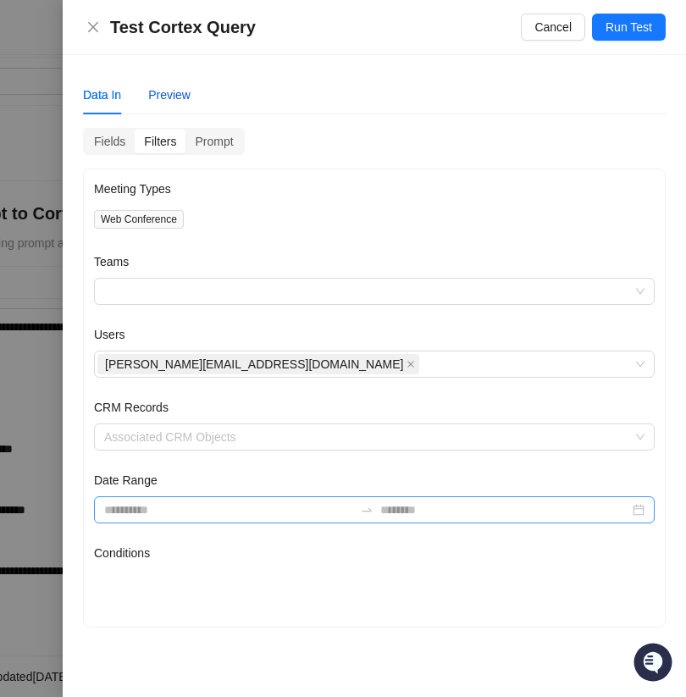
click at [164, 89] on div "Preview" at bounding box center [169, 95] width 42 height 19
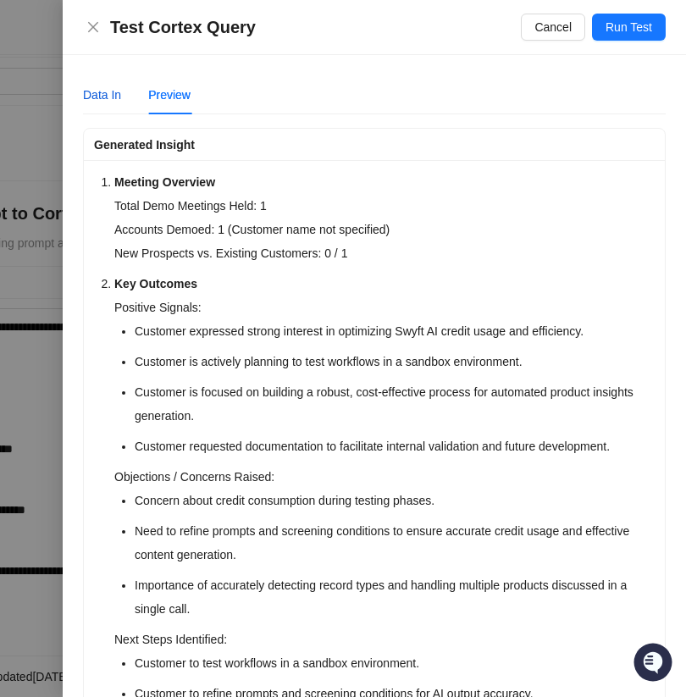
click at [109, 86] on div "Data In" at bounding box center [102, 95] width 38 height 19
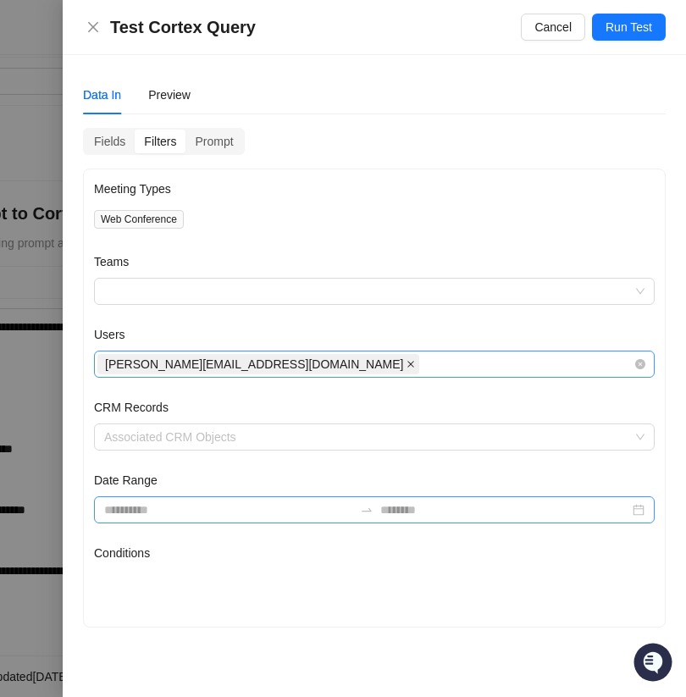
click at [408, 364] on icon "close" at bounding box center [411, 364] width 7 height 7
click at [211, 364] on div at bounding box center [365, 364] width 536 height 13
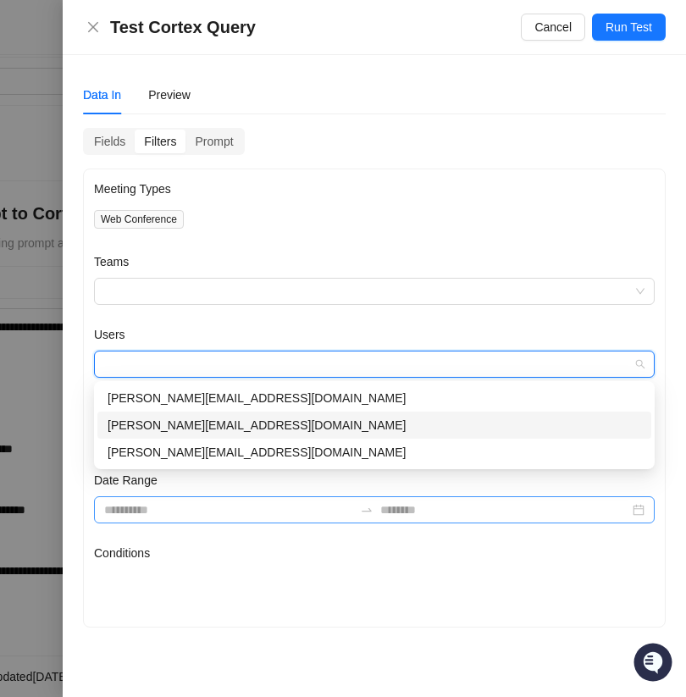
click at [195, 419] on div "jake@swyftai.com" at bounding box center [374, 425] width 533 height 19
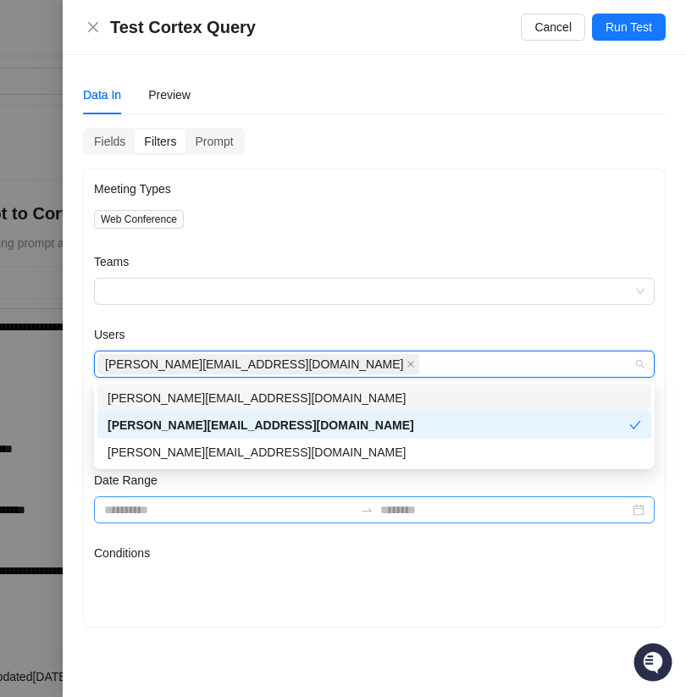
click at [308, 336] on div "Users" at bounding box center [374, 337] width 560 height 25
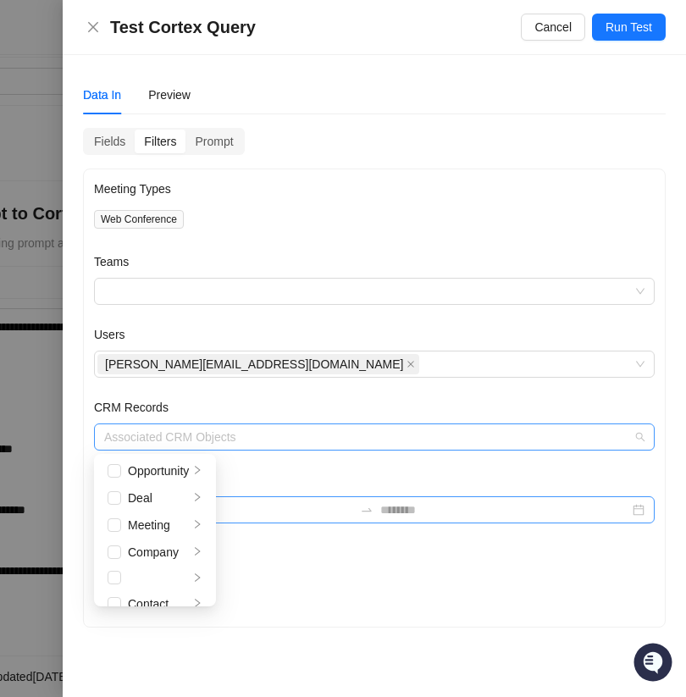
click at [249, 431] on div at bounding box center [365, 437] width 536 height 13
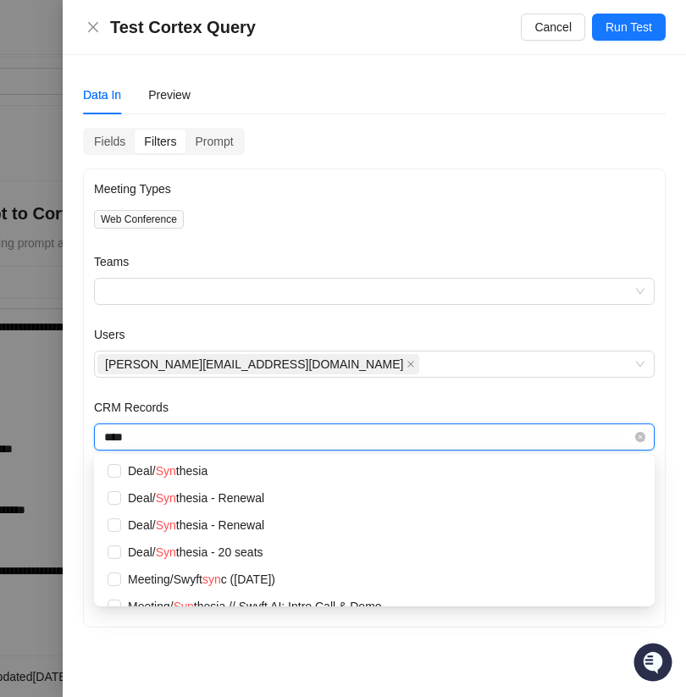
type input "*****"
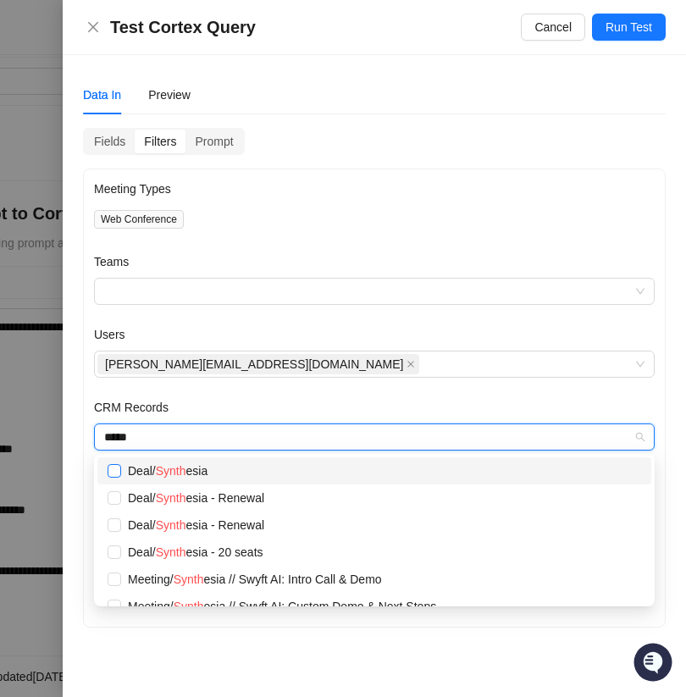
click at [120, 471] on span at bounding box center [115, 471] width 14 height 14
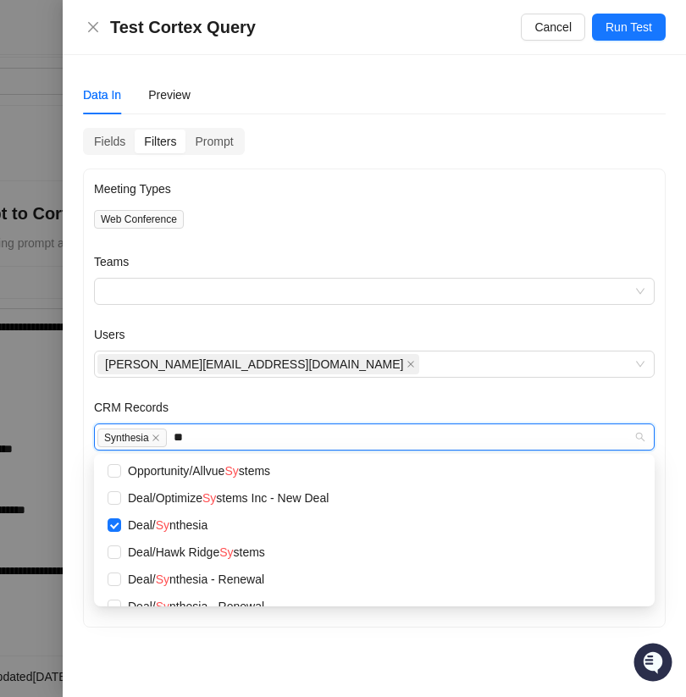
type input "***"
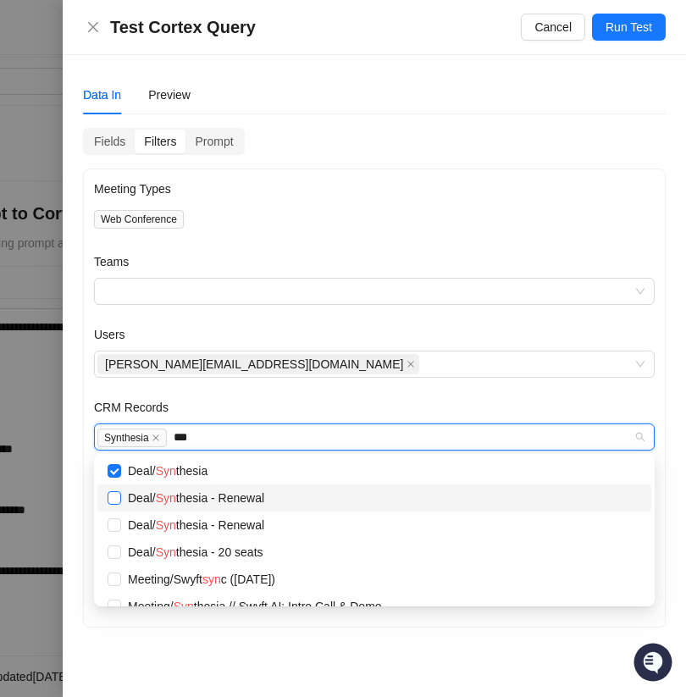
click at [119, 496] on span at bounding box center [115, 498] width 14 height 14
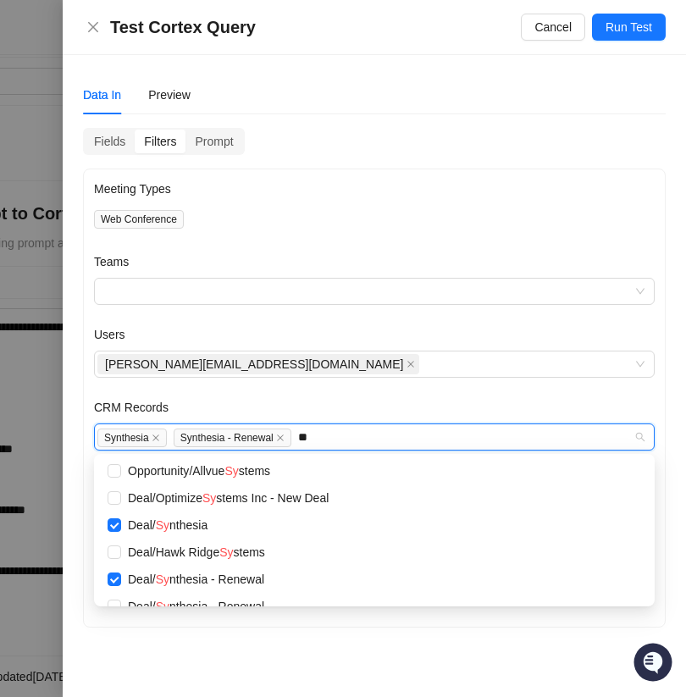
type input "***"
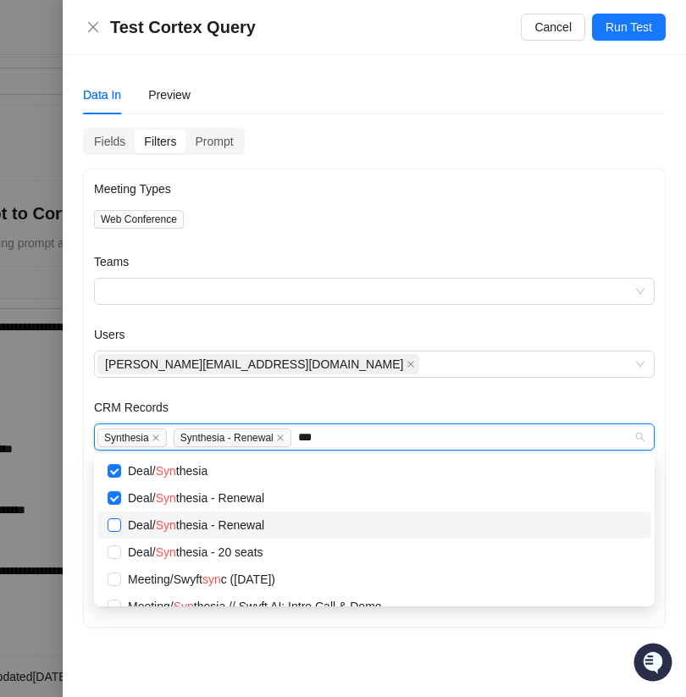
click at [117, 521] on span at bounding box center [115, 525] width 14 height 14
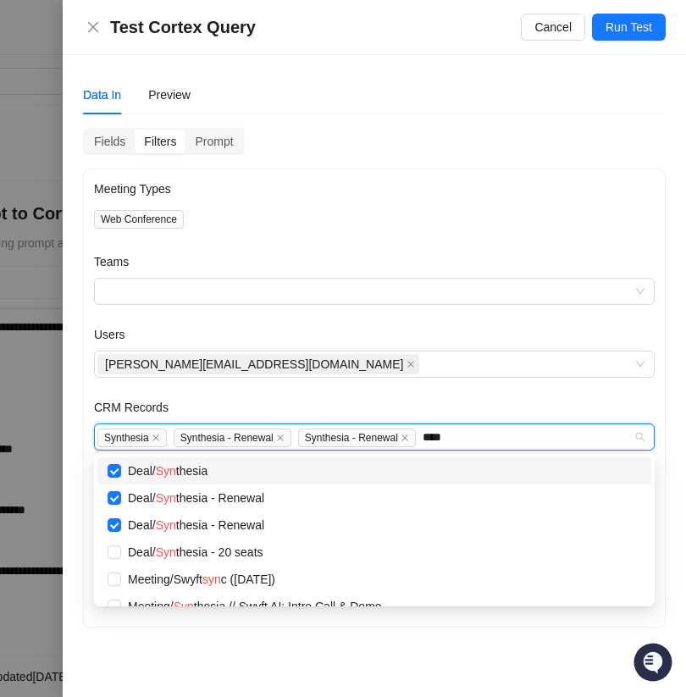
type input "*****"
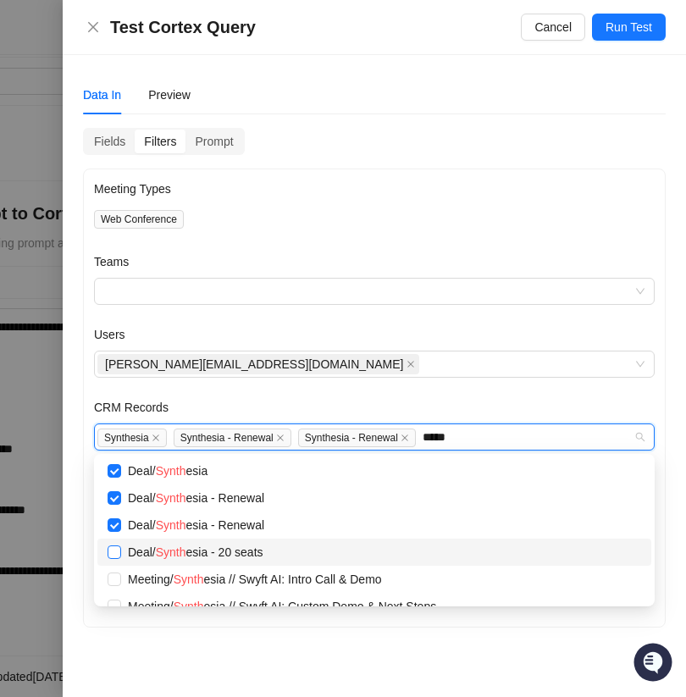
click at [119, 557] on span at bounding box center [115, 552] width 14 height 14
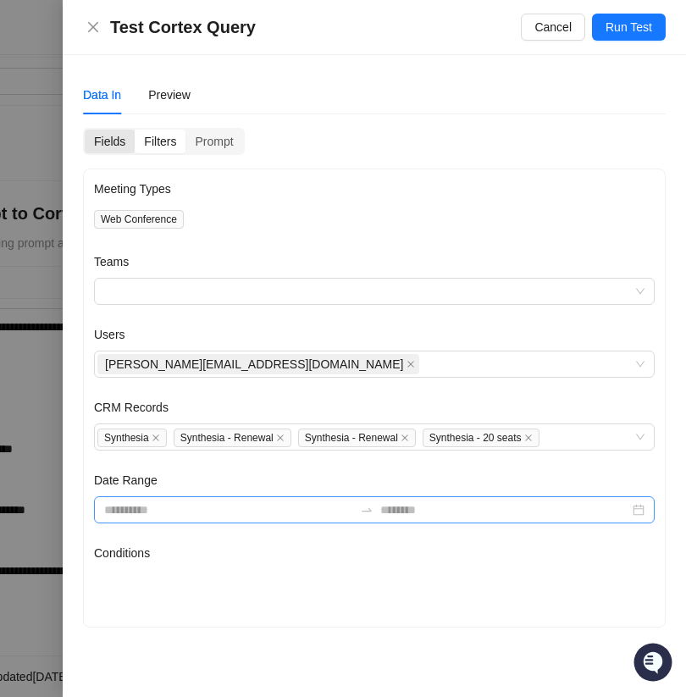
click at [118, 137] on div "Fields" at bounding box center [110, 142] width 50 height 24
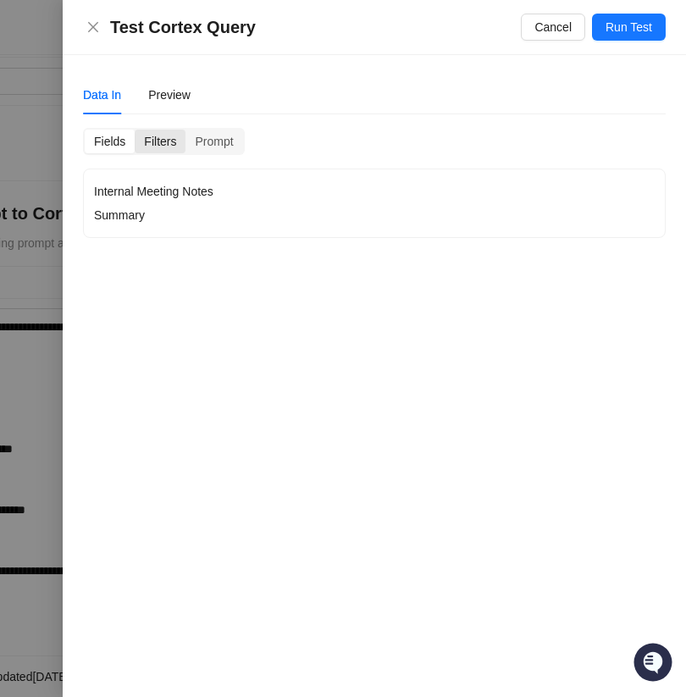
click at [158, 134] on div "Filters" at bounding box center [160, 142] width 51 height 24
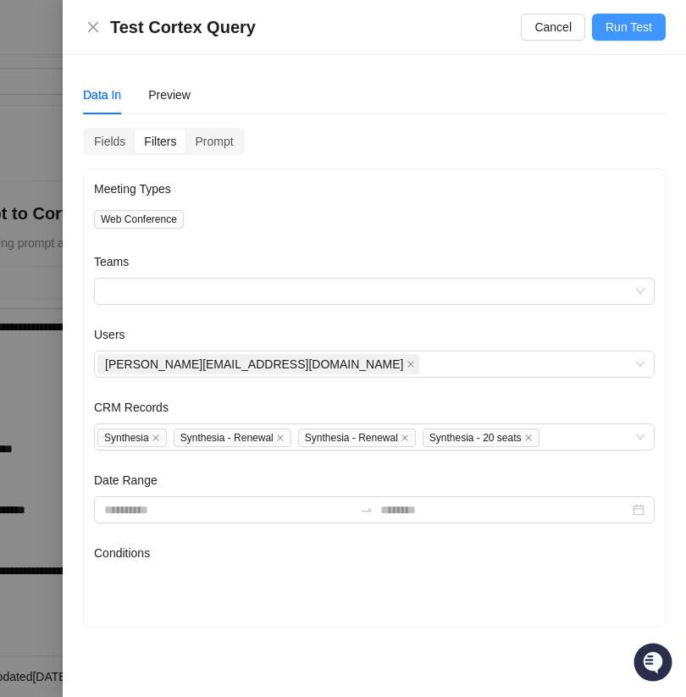
click at [641, 32] on span "Run Test" at bounding box center [628, 27] width 47 height 19
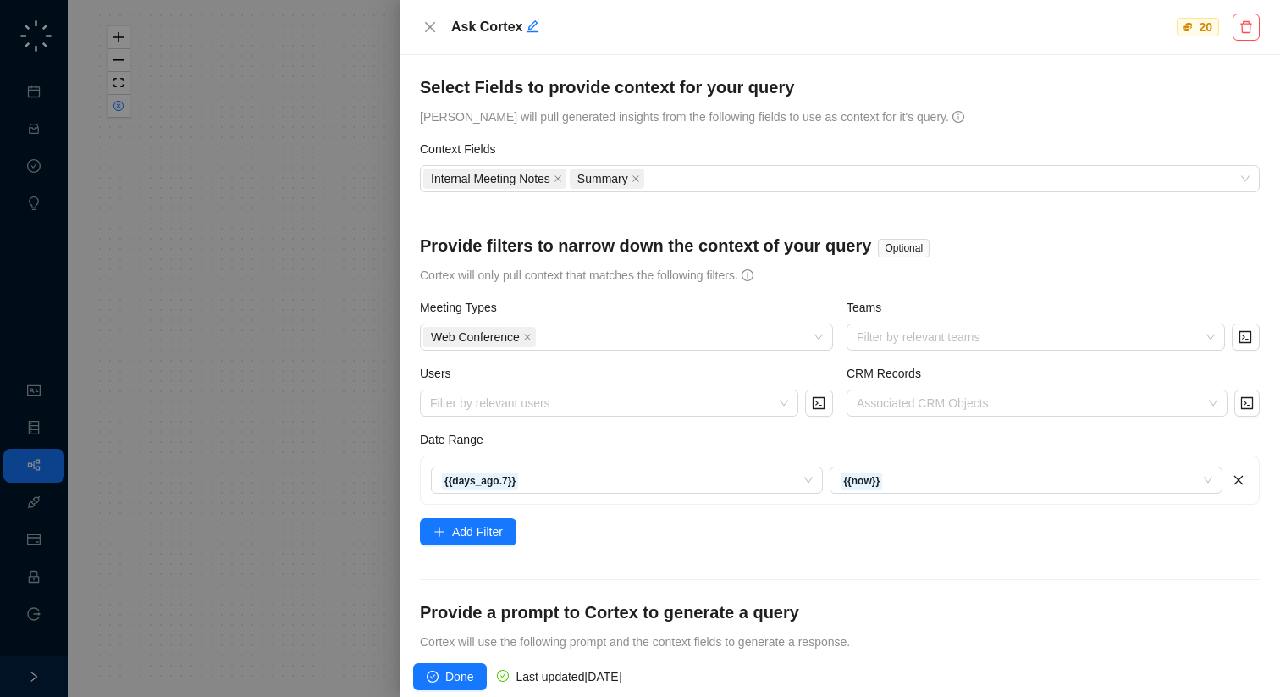
click at [130, 138] on div at bounding box center [640, 348] width 1280 height 697
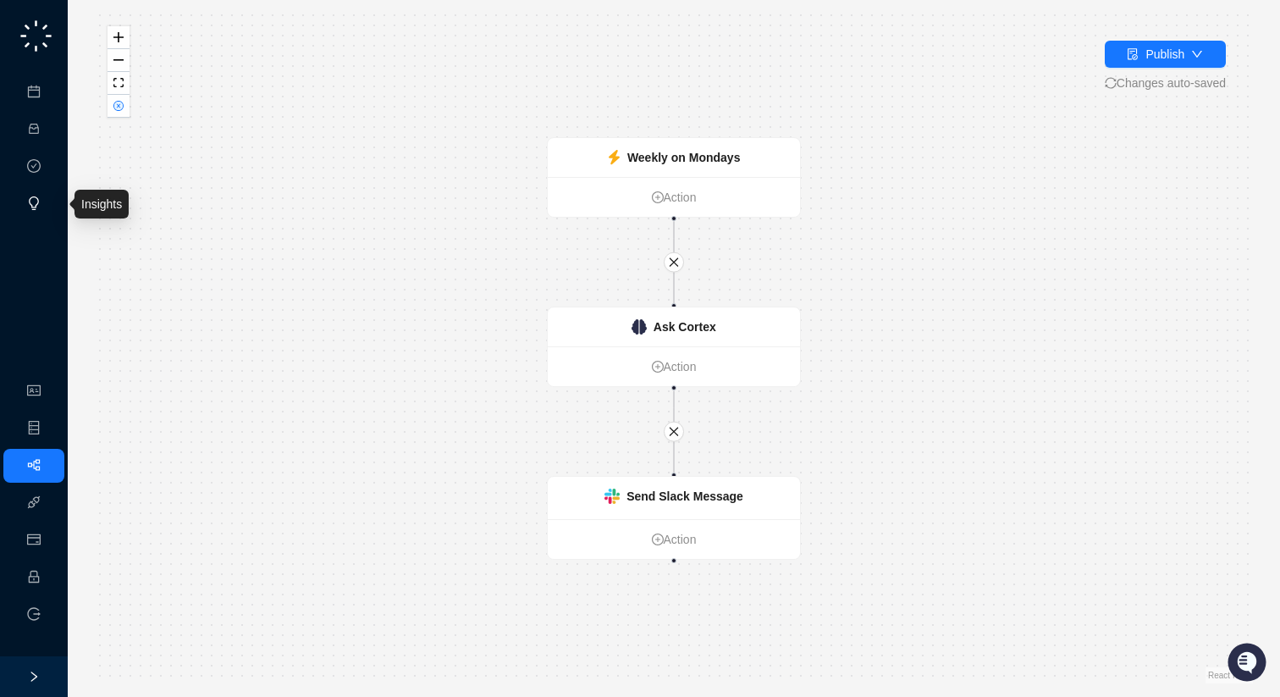
click at [49, 202] on link "Insights" at bounding box center [69, 204] width 41 height 14
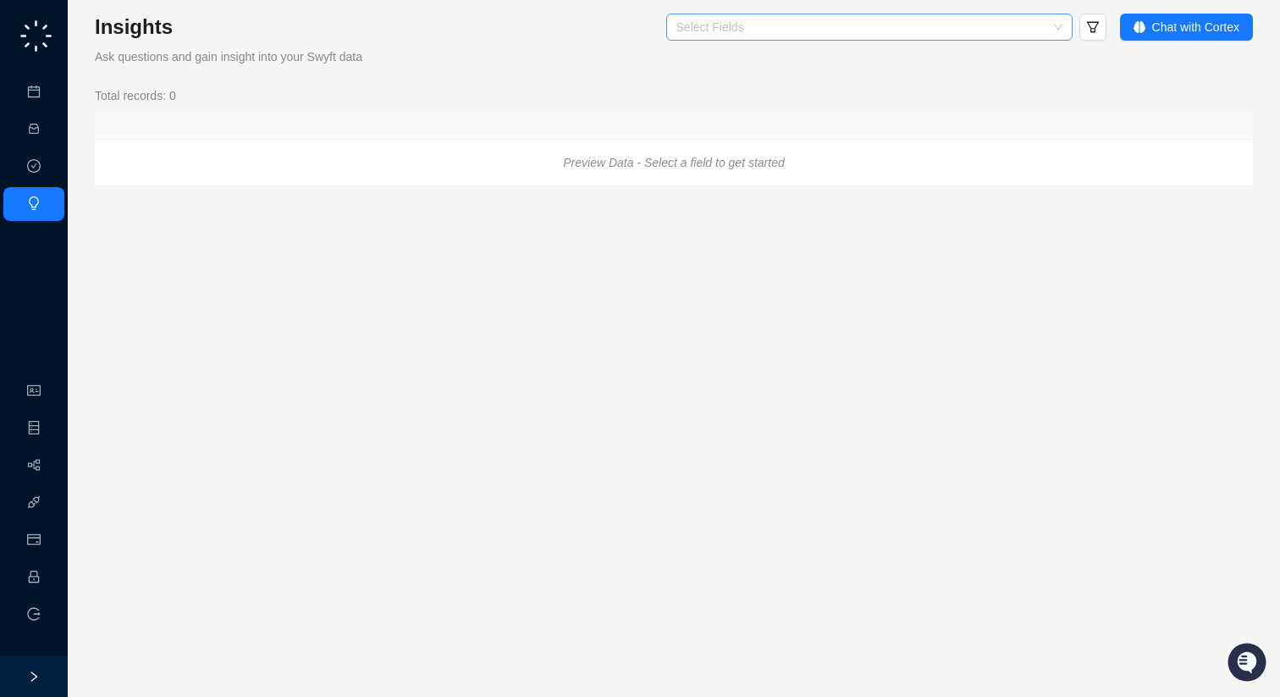
click at [952, 19] on div "Select Fields" at bounding box center [869, 27] width 406 height 27
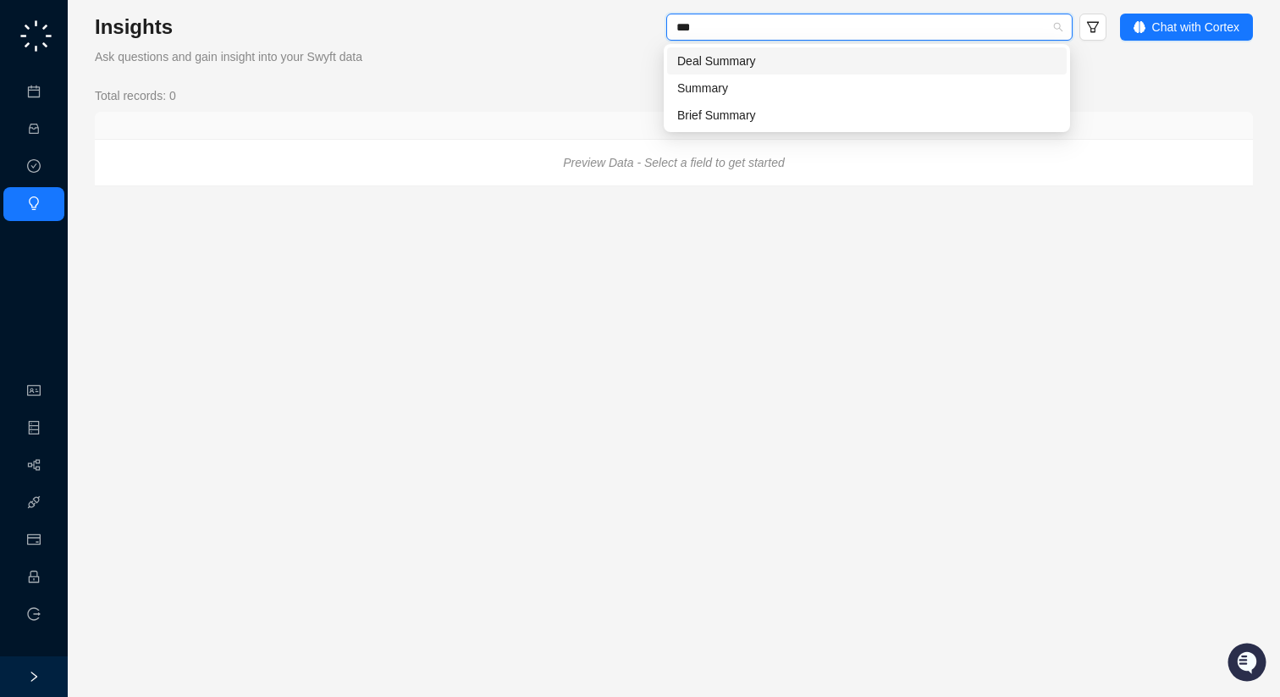
type input "***"
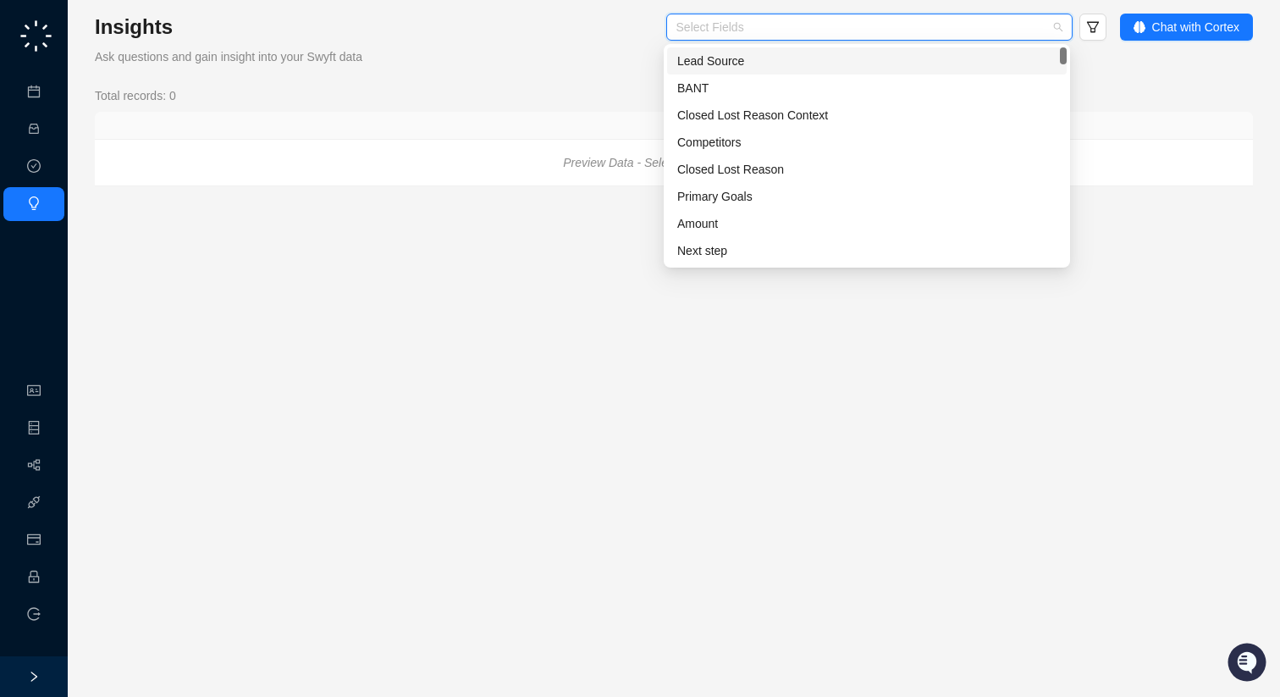
click at [733, 21] on div at bounding box center [861, 27] width 382 height 13
type input "**"
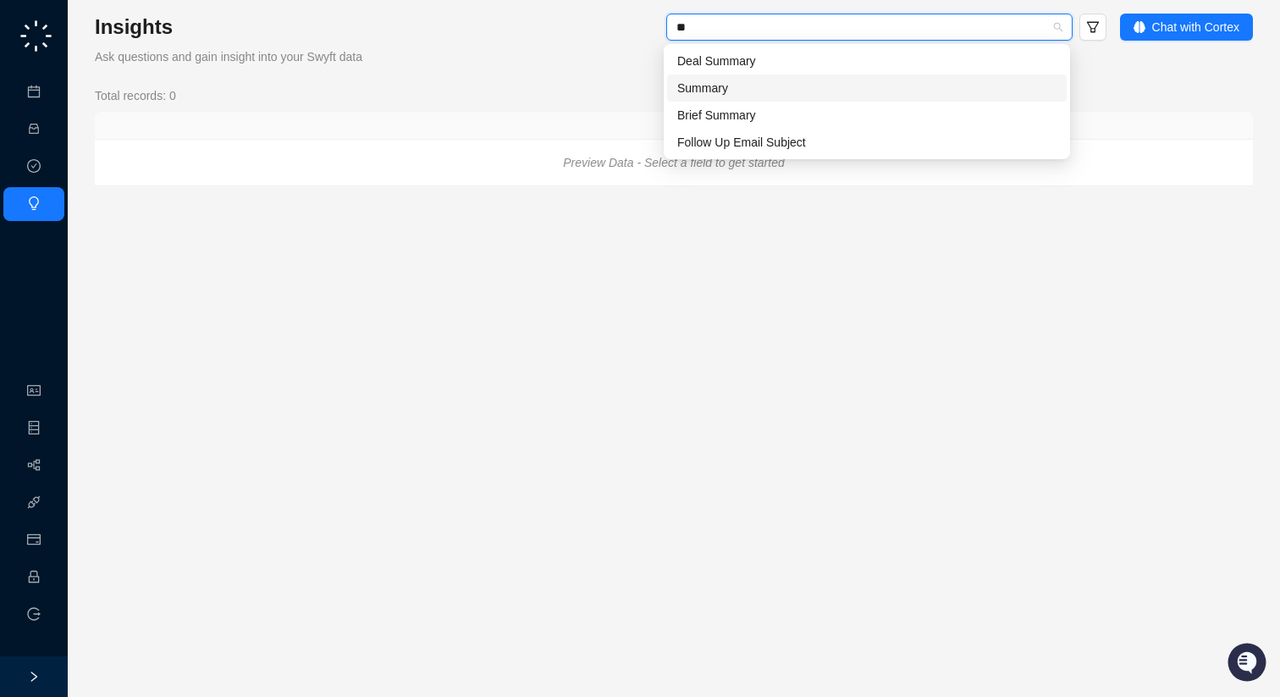
click at [732, 80] on div "Summary" at bounding box center [866, 88] width 379 height 19
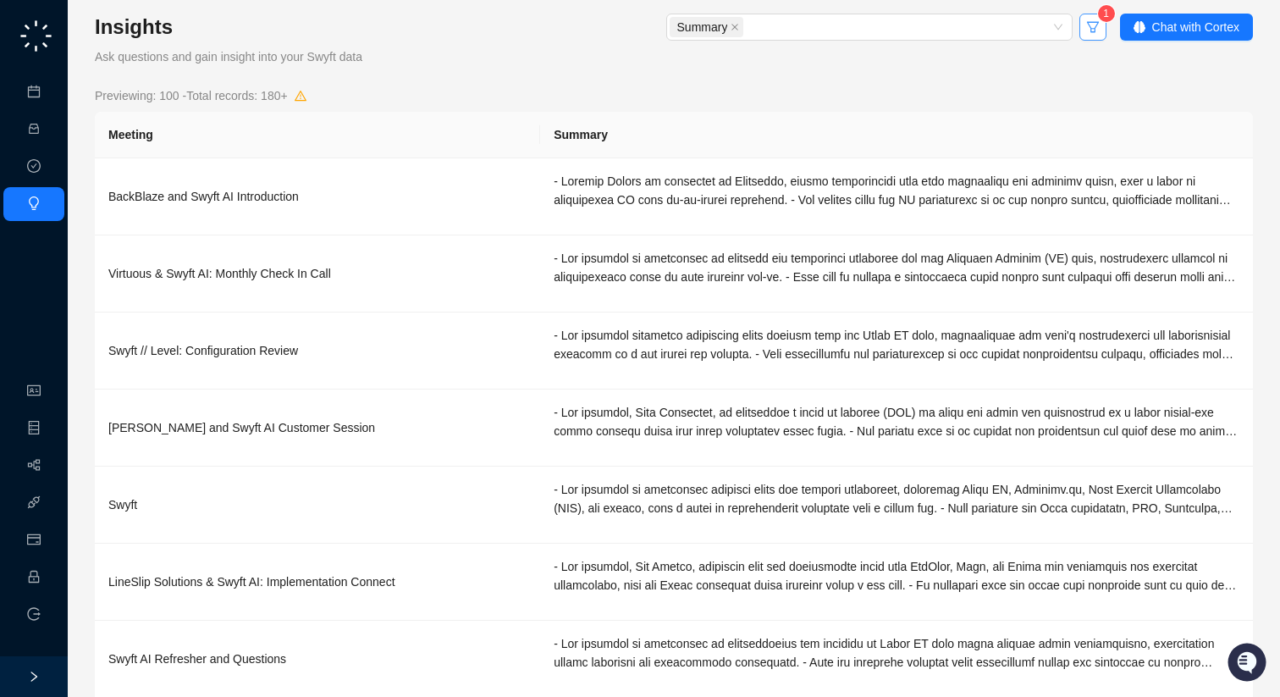
click at [1088, 29] on icon "filter" at bounding box center [1092, 27] width 12 height 11
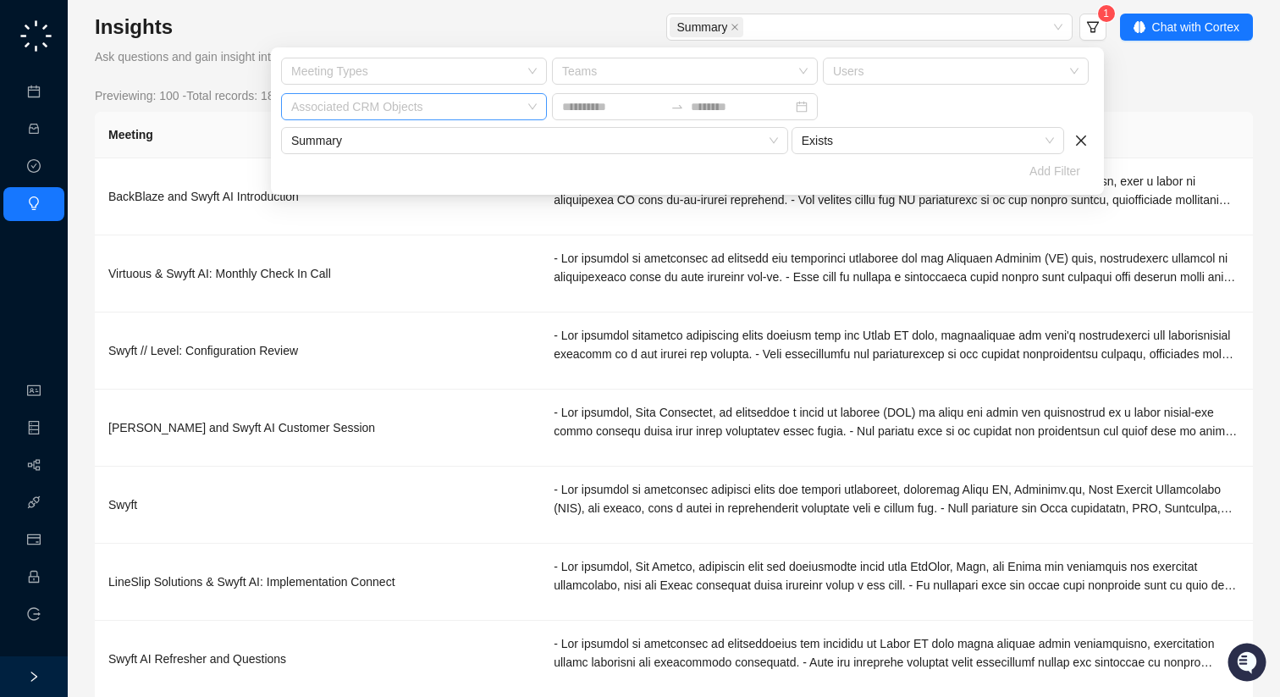
click at [428, 97] on div "Associated CRM Objects" at bounding box center [414, 106] width 266 height 27
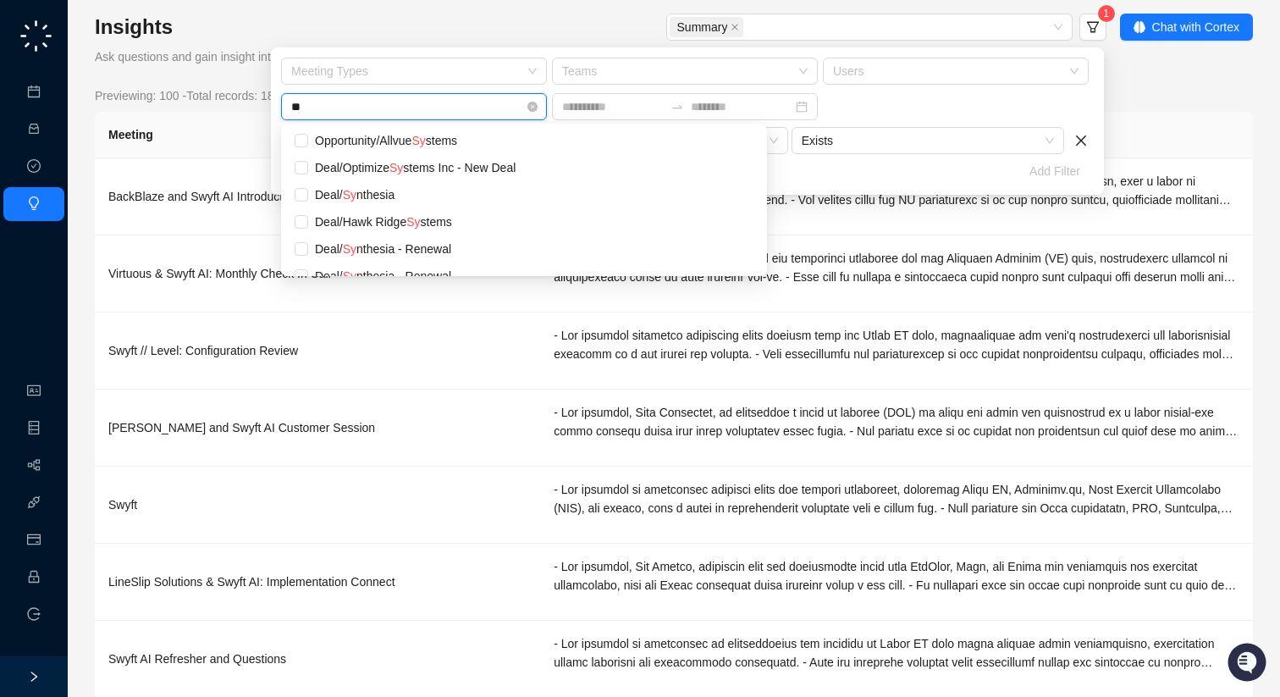
type input "***"
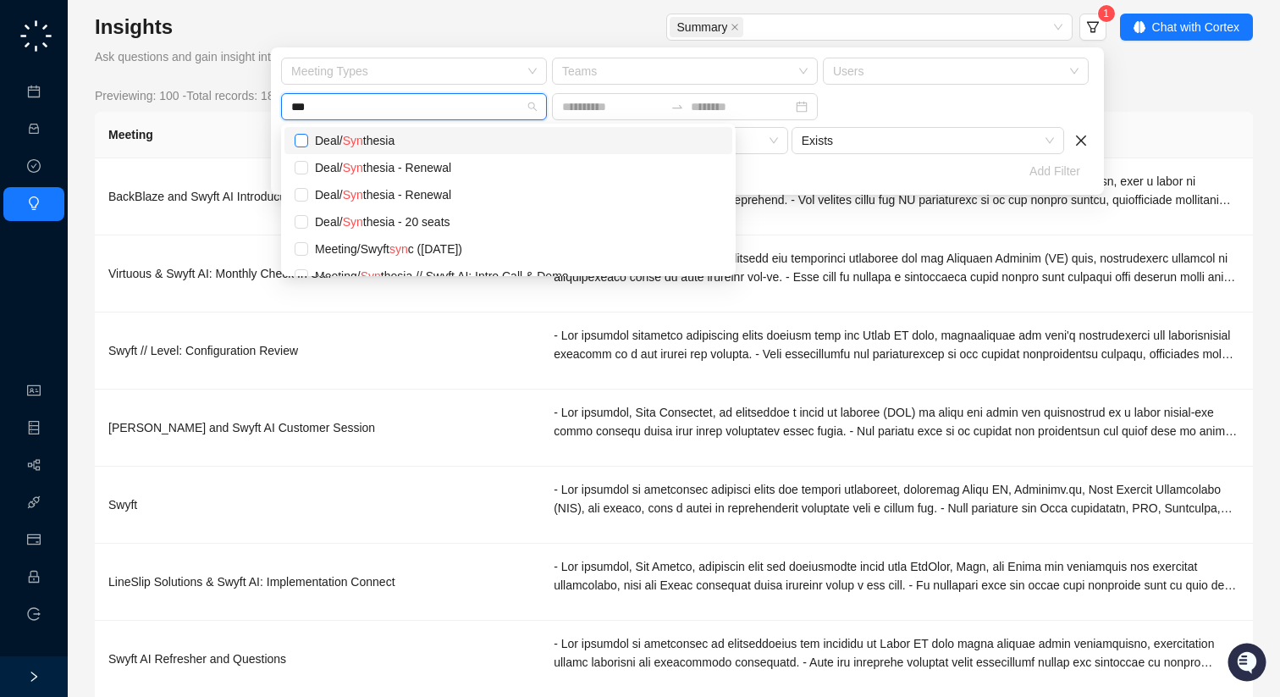
click at [297, 142] on span at bounding box center [302, 141] width 14 height 14
